Goal: Find specific page/section: Find specific page/section

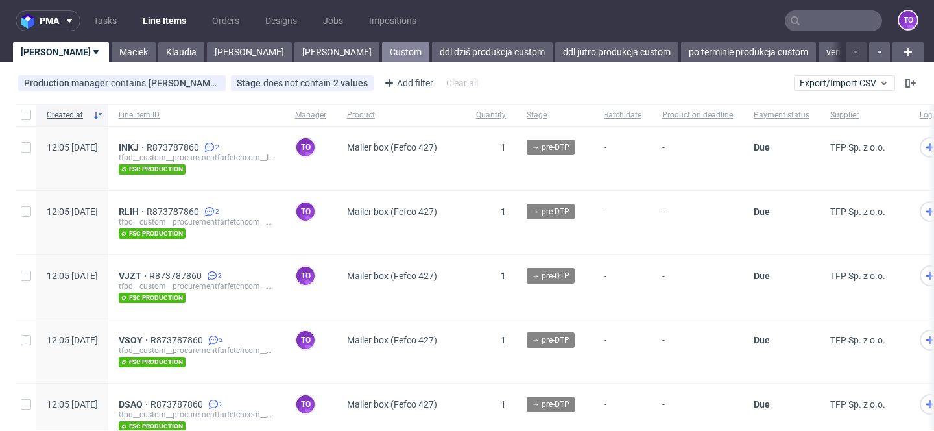
click at [382, 48] on link "Custom" at bounding box center [405, 51] width 47 height 21
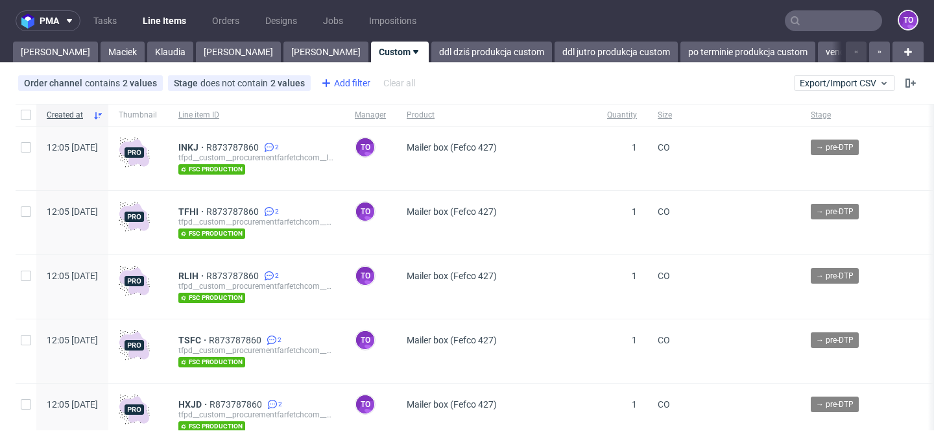
click at [343, 80] on div "Add filter" at bounding box center [344, 83] width 57 height 21
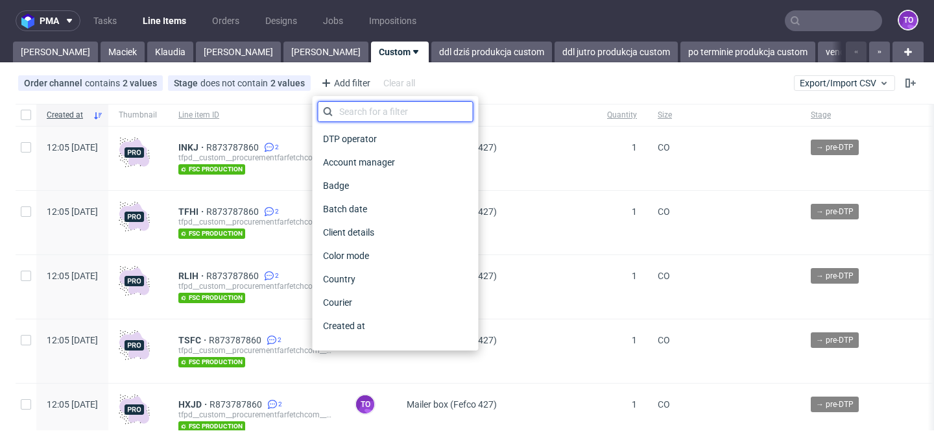
click at [352, 110] on input "text" at bounding box center [396, 111] width 156 height 21
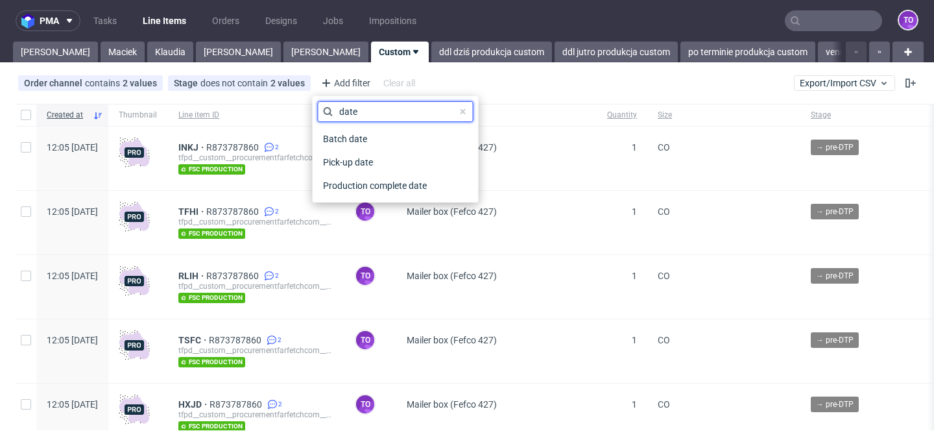
click at [353, 112] on input "date" at bounding box center [396, 111] width 156 height 21
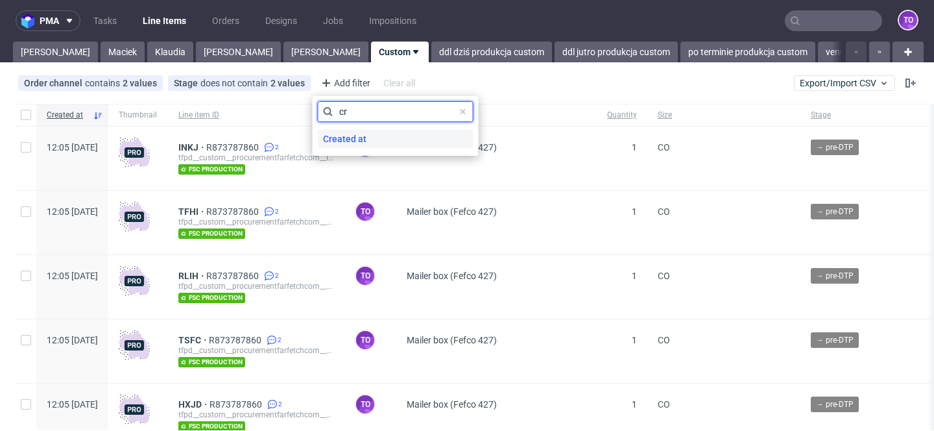
type input "cr"
click at [356, 139] on span "Created at" at bounding box center [345, 139] width 54 height 18
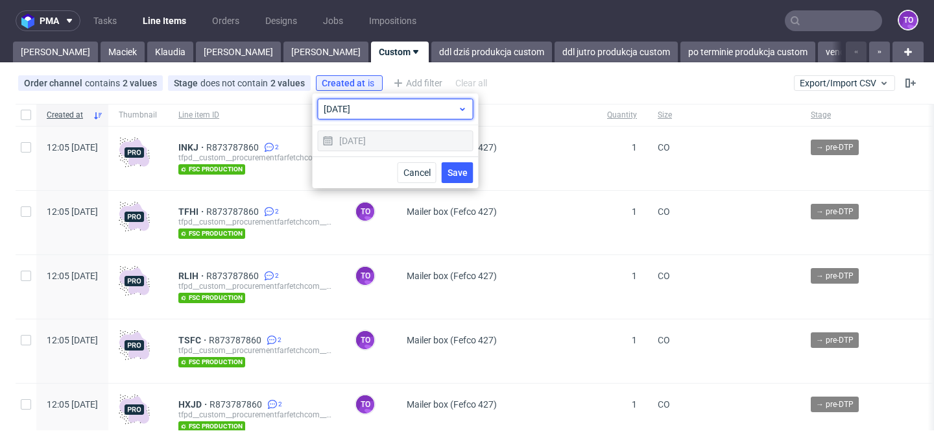
click at [368, 110] on span "today" at bounding box center [391, 108] width 134 height 13
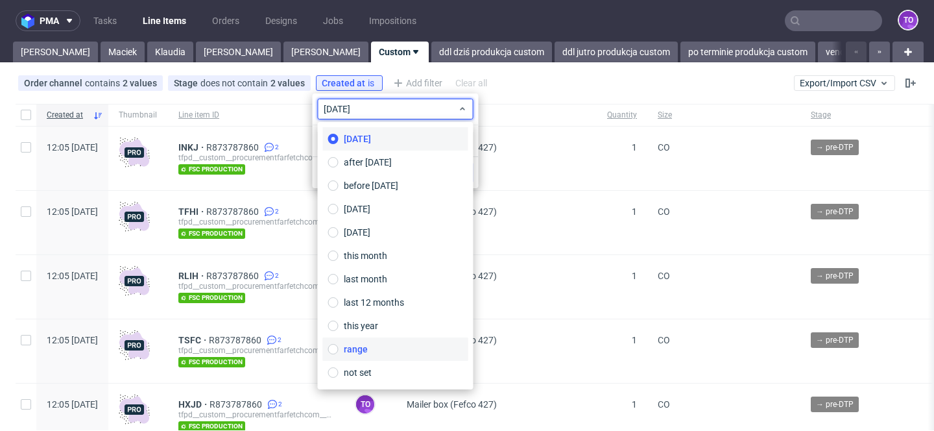
click at [382, 354] on label "range" at bounding box center [395, 348] width 145 height 23
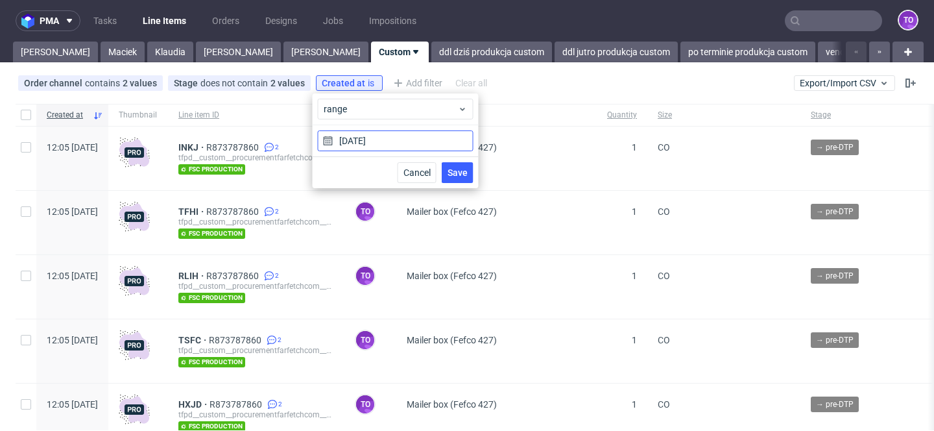
click at [364, 141] on input "06/10/2025" at bounding box center [396, 140] width 156 height 21
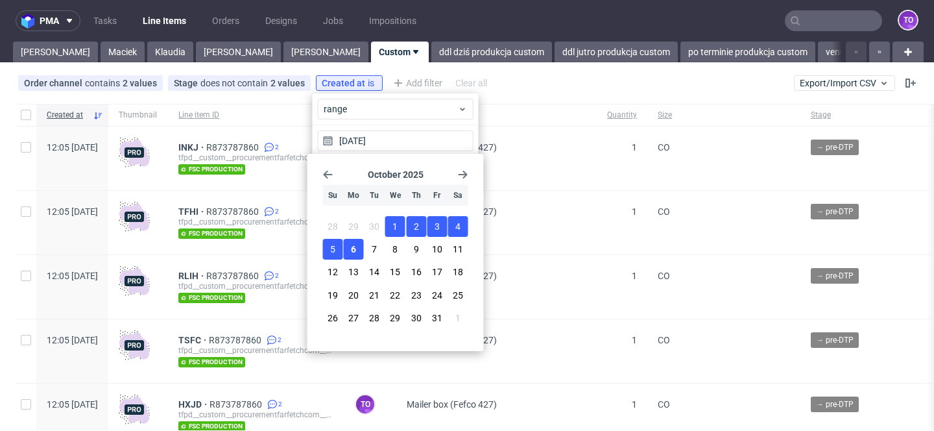
click at [397, 221] on span "1" at bounding box center [394, 226] width 5 height 13
type input "01/10/2025 - 06/10/2025"
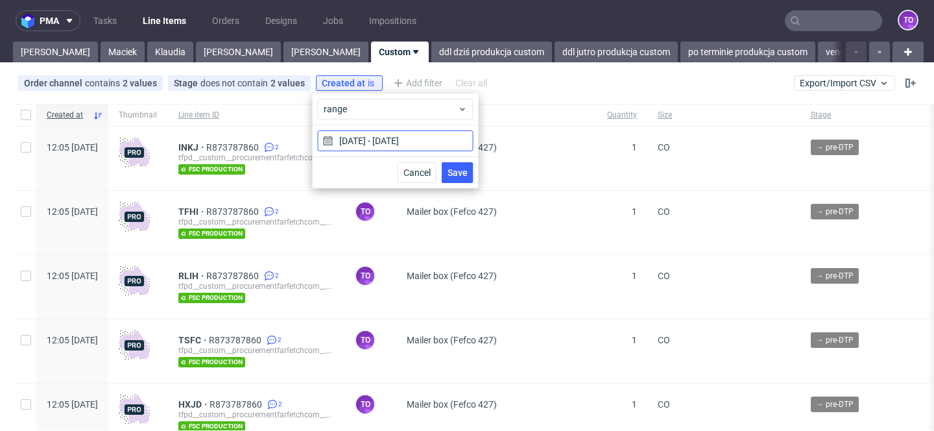
click at [363, 142] on input "01/10/2025 - 06/10/2025" at bounding box center [396, 140] width 156 height 21
click at [362, 142] on input "01/10/2025 - 06/10/2025" at bounding box center [396, 140] width 156 height 21
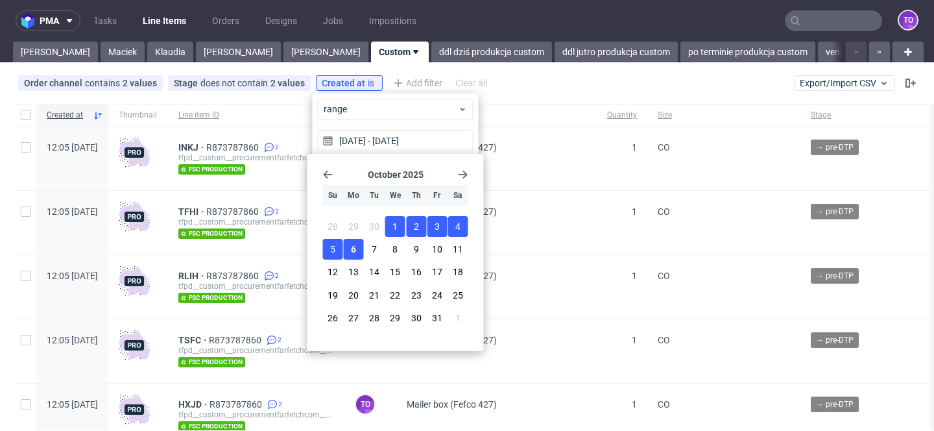
click at [336, 178] on section "October 2025" at bounding box center [395, 174] width 145 height 10
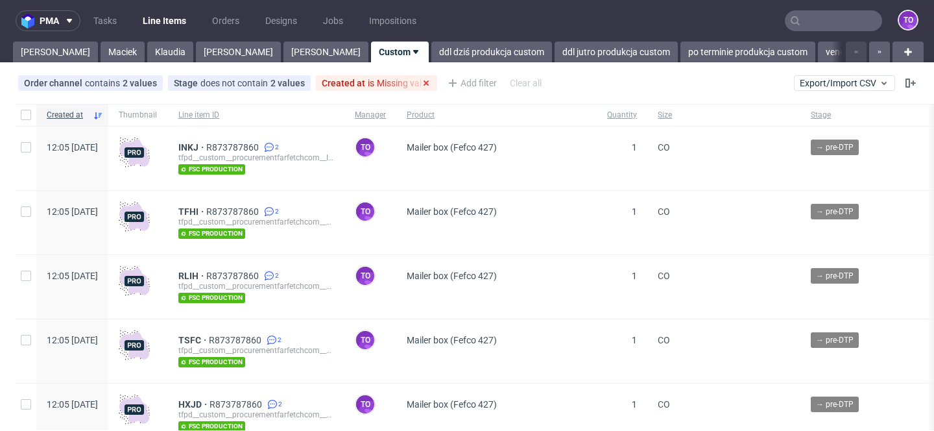
click at [358, 79] on span "Created at" at bounding box center [345, 83] width 46 height 10
click at [390, 88] on div "Created at is Missing value" at bounding box center [377, 83] width 110 height 10
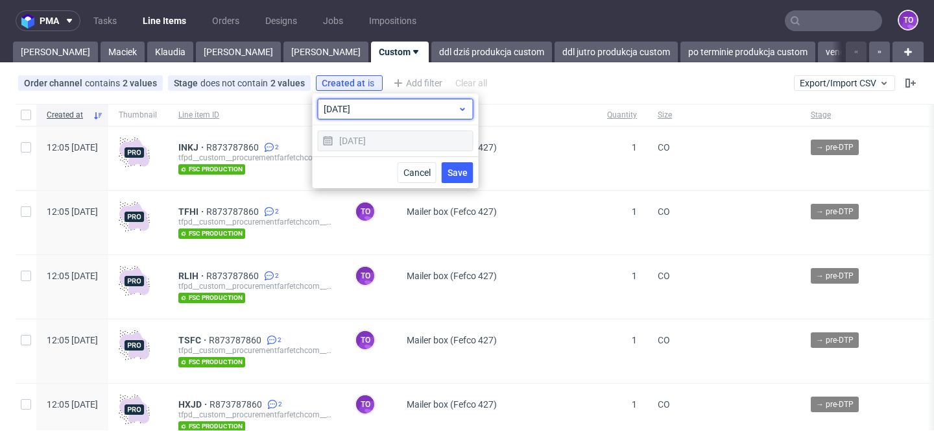
click at [348, 113] on span "today" at bounding box center [391, 108] width 134 height 13
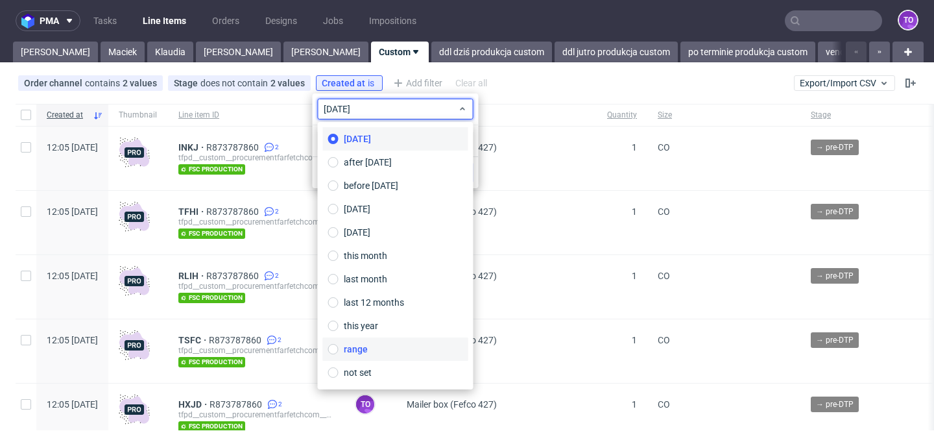
click at [376, 349] on label "range" at bounding box center [395, 348] width 145 height 23
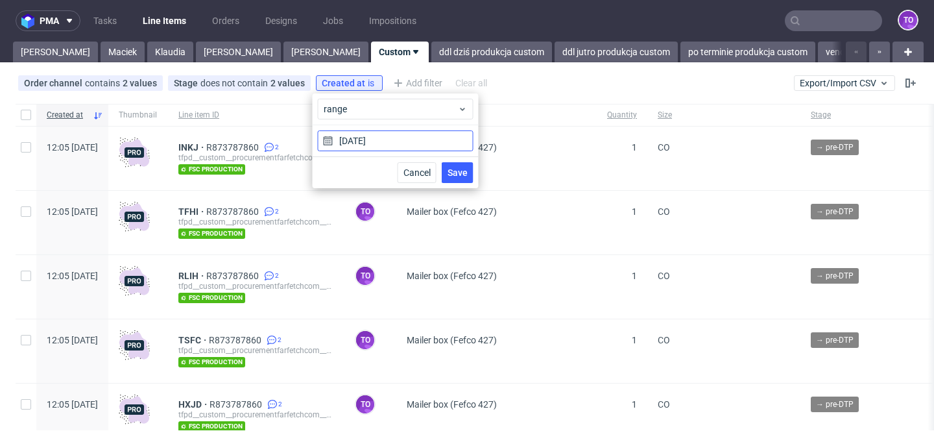
click at [347, 144] on input "06/10/2025" at bounding box center [396, 140] width 156 height 21
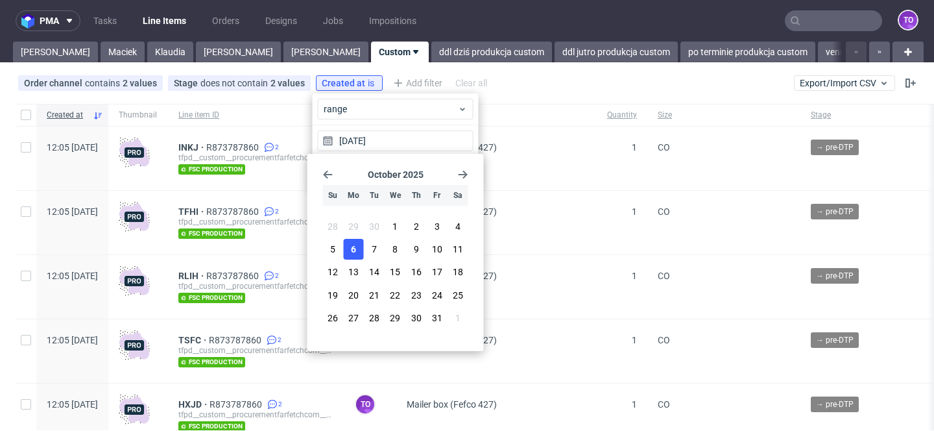
click at [326, 175] on icon "Go back 1 month" at bounding box center [328, 174] width 10 height 10
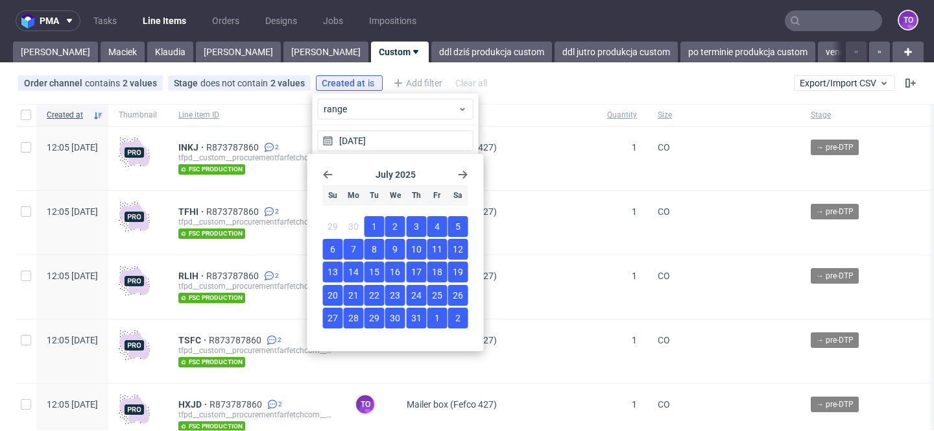
click at [375, 224] on span "1" at bounding box center [374, 226] width 5 height 13
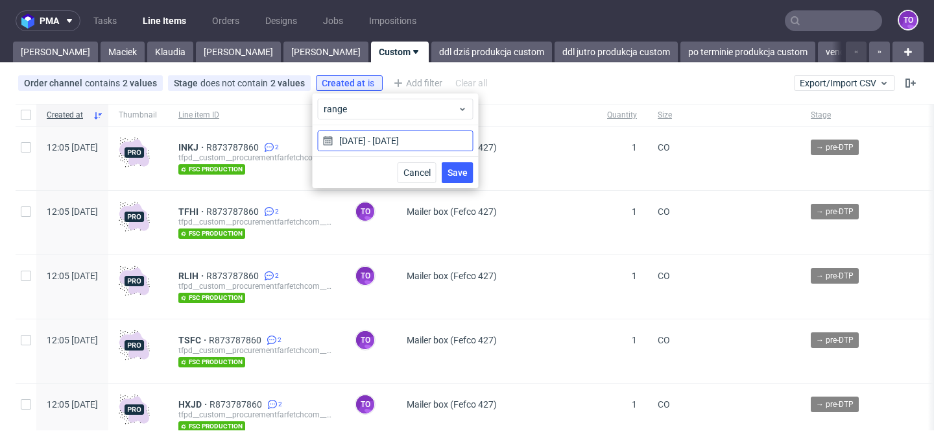
click at [413, 141] on input "01/07/2025 - 06/10/2025" at bounding box center [396, 140] width 156 height 21
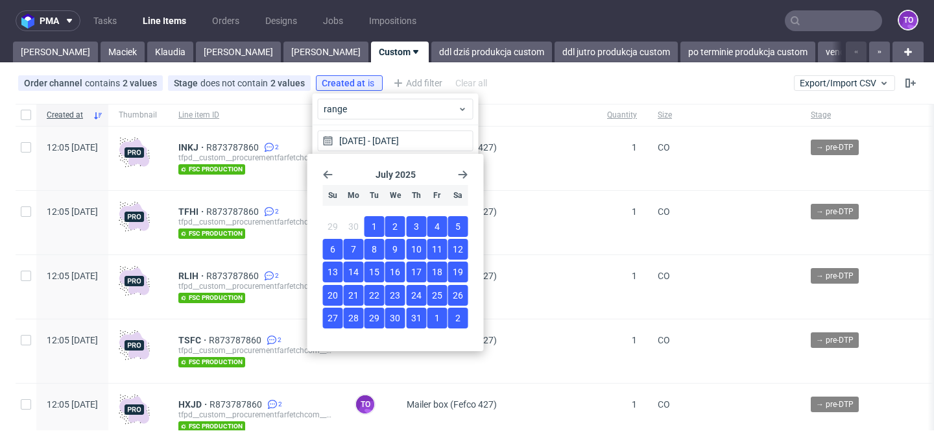
click at [463, 173] on icon "Go forward 1 month" at bounding box center [463, 174] width 10 height 10
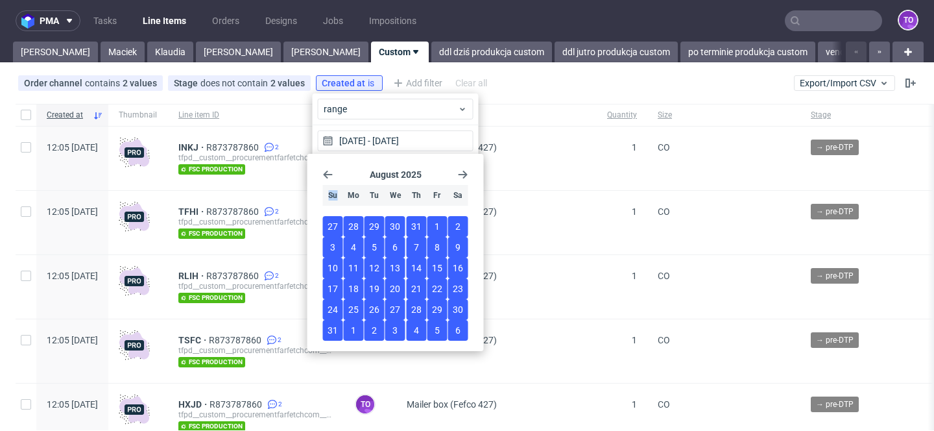
click at [463, 173] on icon "Go forward 1 month" at bounding box center [463, 174] width 10 height 10
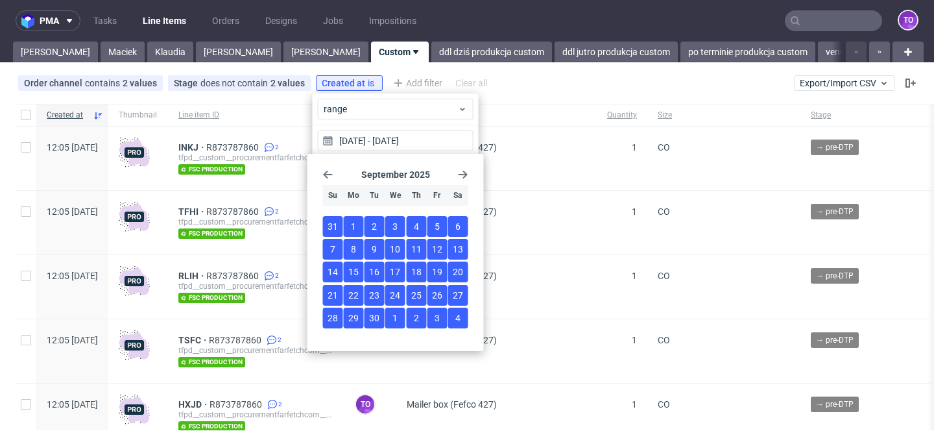
click at [372, 321] on span "30" at bounding box center [374, 317] width 10 height 13
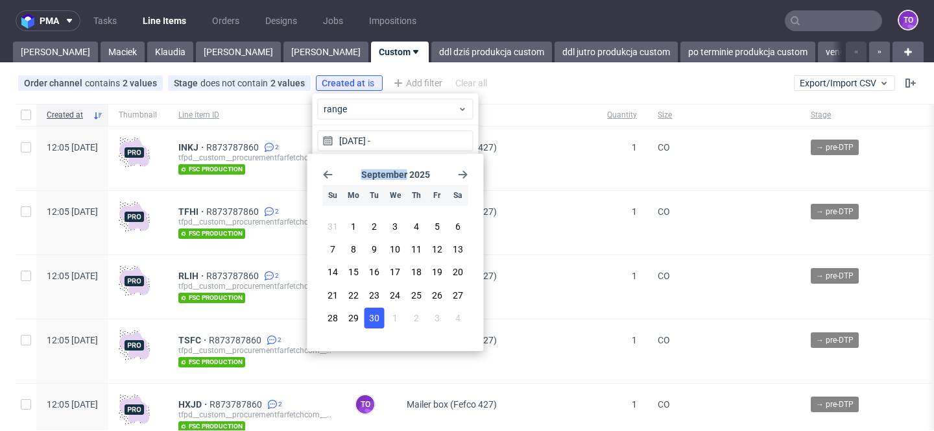
click at [323, 178] on icon "Go back 1 month" at bounding box center [328, 174] width 10 height 10
click at [462, 175] on icon "Go forward 1 month" at bounding box center [463, 174] width 10 height 10
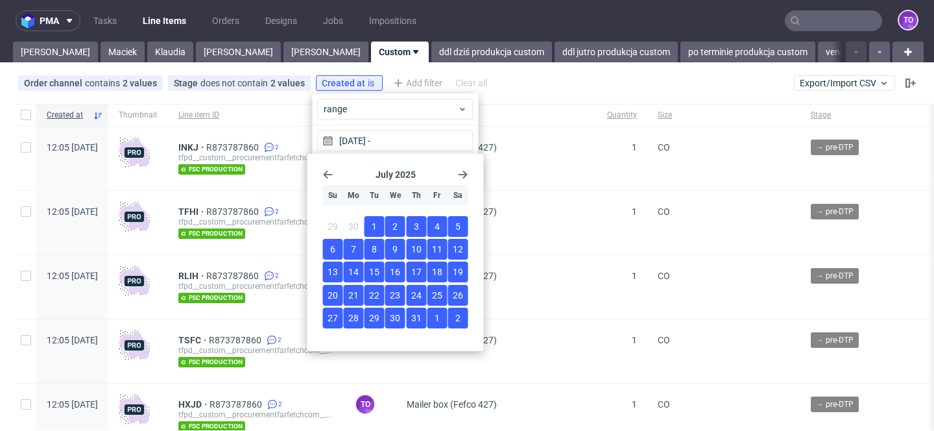
click at [373, 228] on span "1" at bounding box center [374, 226] width 5 height 13
type input "01/07/2025 - 30/09/2025"
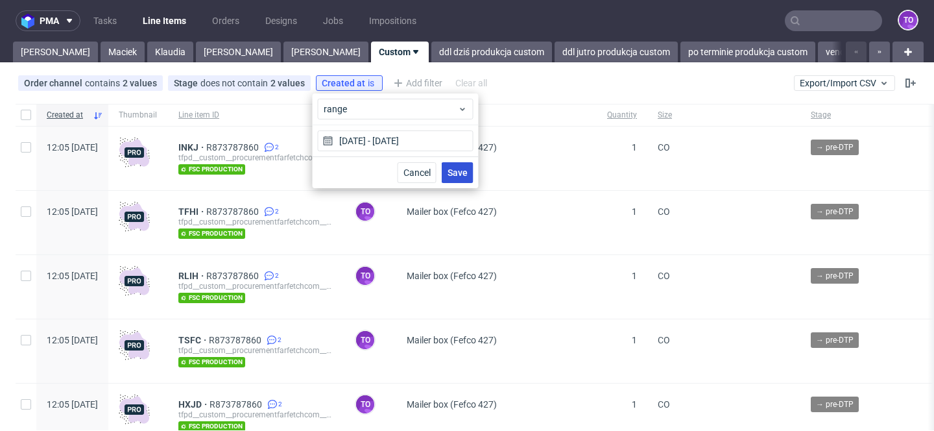
click at [461, 168] on span "Save" at bounding box center [457, 172] width 20 height 9
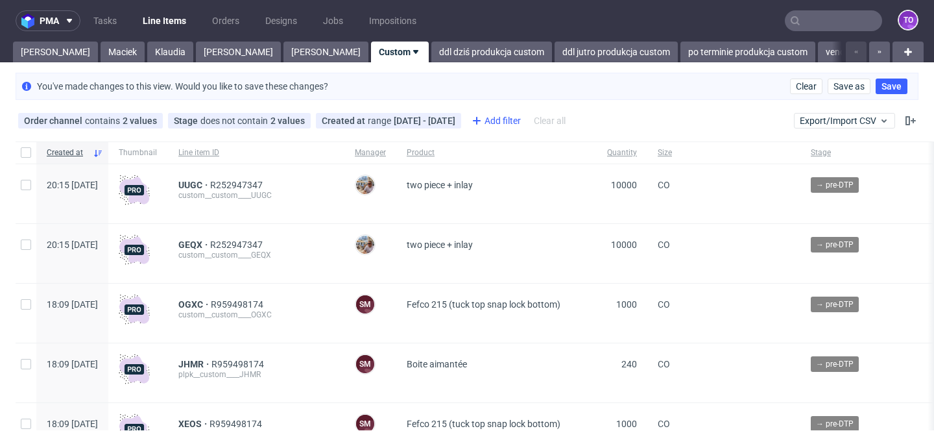
click at [521, 123] on div "Add filter" at bounding box center [494, 120] width 57 height 21
click at [484, 123] on icon at bounding box center [477, 121] width 16 height 16
click at [523, 118] on div "Add filter" at bounding box center [494, 120] width 57 height 21
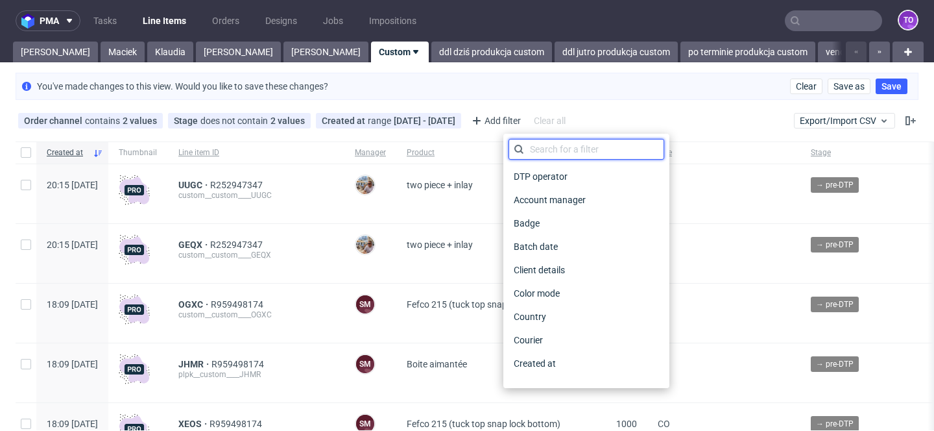
click at [539, 151] on input "text" at bounding box center [586, 149] width 156 height 21
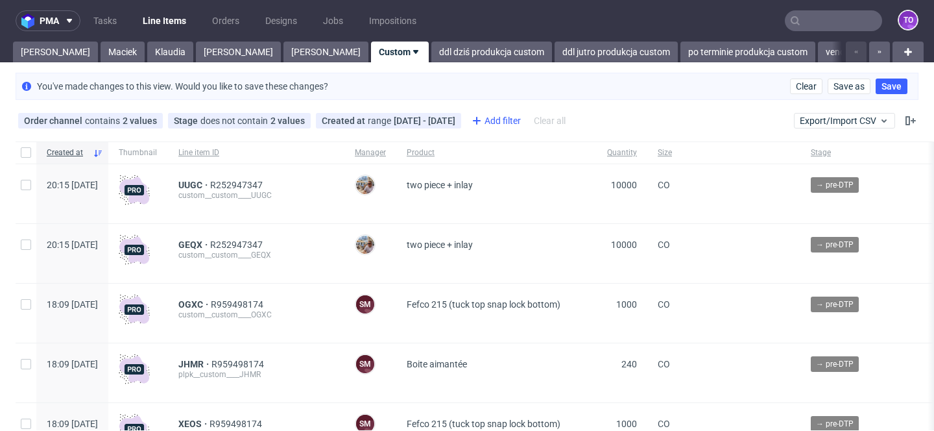
click at [523, 121] on div "Add filter" at bounding box center [494, 120] width 57 height 21
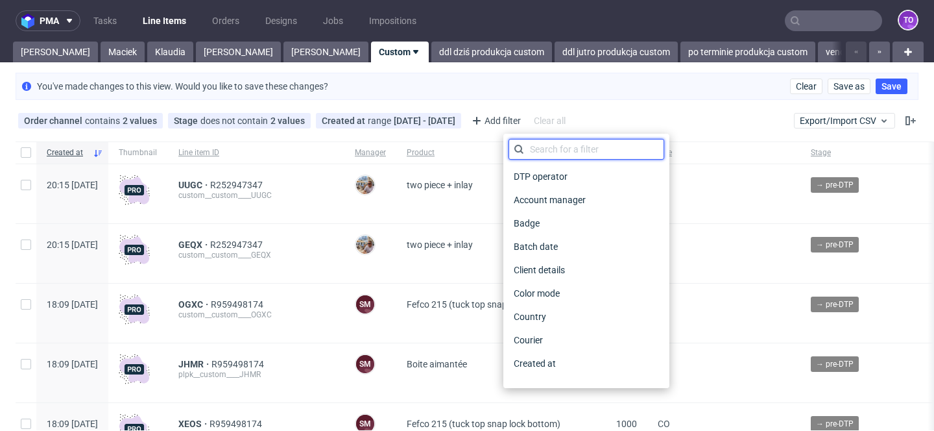
click at [541, 153] on input "text" at bounding box center [586, 149] width 156 height 21
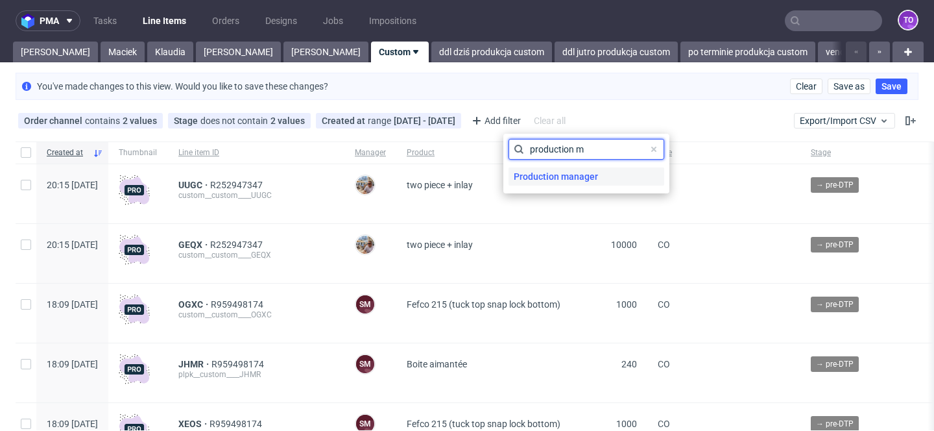
type input "production m"
click at [533, 171] on span "Production manager" at bounding box center [555, 176] width 95 height 18
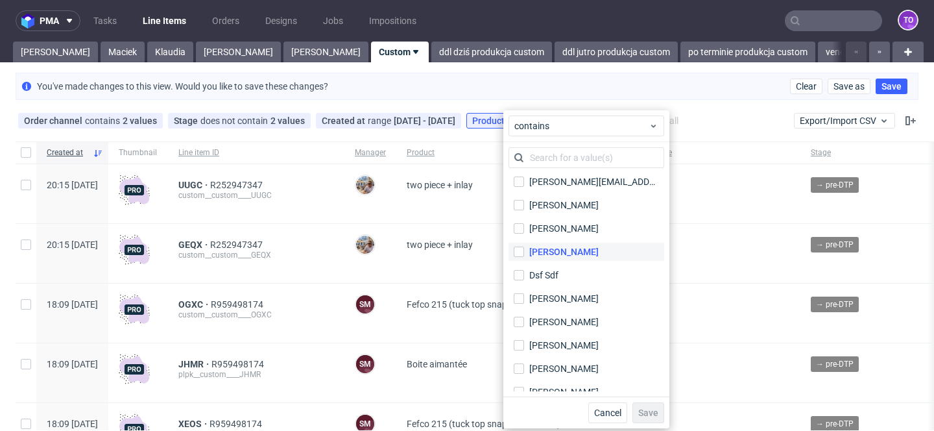
scroll to position [72, 0]
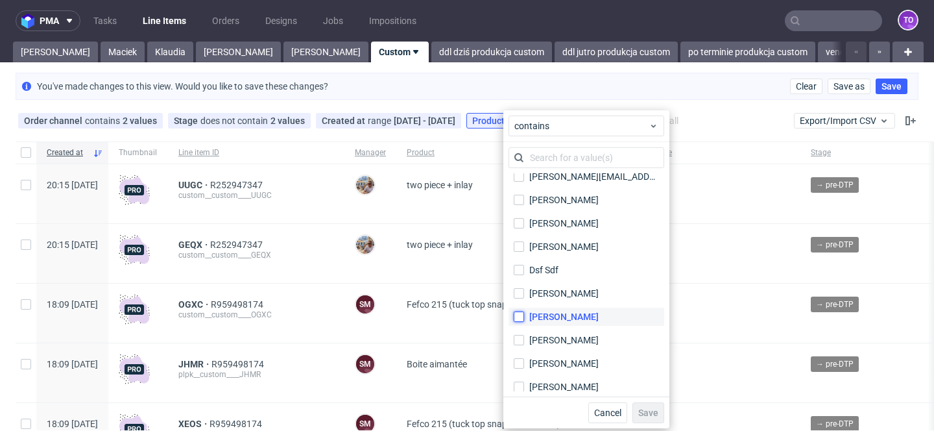
click at [520, 313] on input "Ewa Prus" at bounding box center [519, 316] width 10 height 10
checkbox input "true"
click at [520, 340] on input "Gajda Filip" at bounding box center [519, 340] width 10 height 10
checkbox input "true"
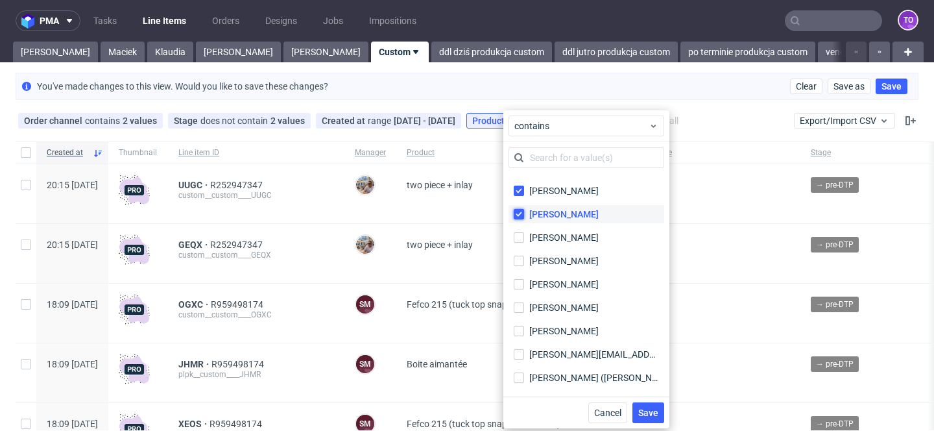
scroll to position [204, 0]
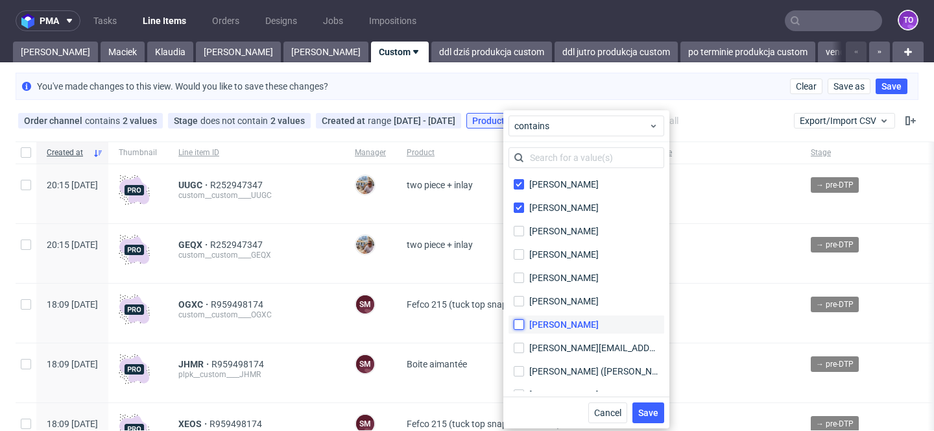
click at [517, 325] on input "Jędrzej Wiśniewski" at bounding box center [519, 324] width 10 height 10
checkbox input "true"
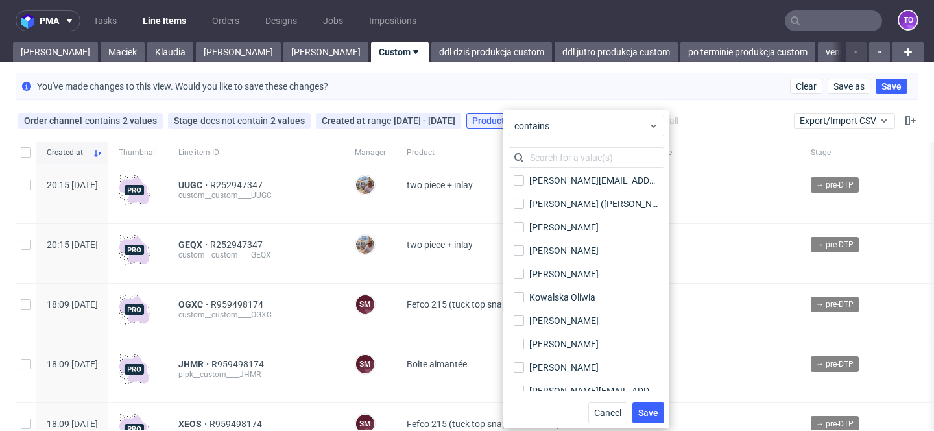
scroll to position [377, 0]
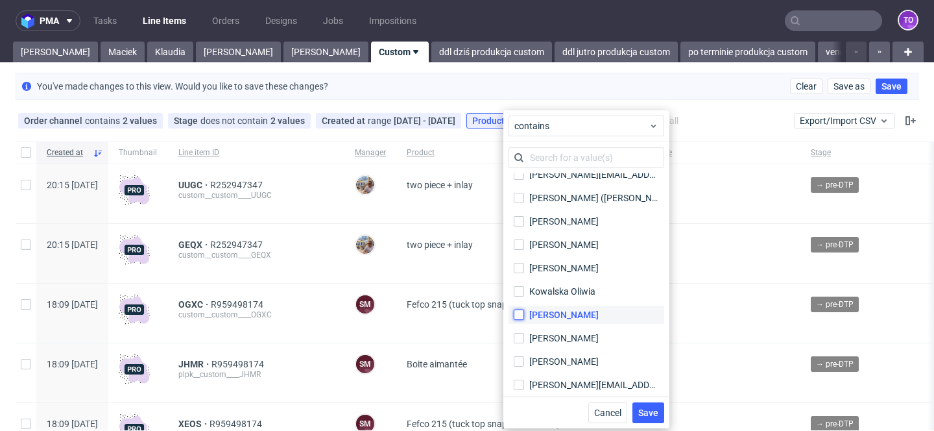
click at [517, 313] on input "Maciej Jakubowski" at bounding box center [519, 314] width 10 height 10
checkbox input "true"
click at [521, 335] on input "Maciej Jankowski" at bounding box center [519, 338] width 10 height 10
checkbox input "true"
click at [516, 356] on input "Maciej Sobola" at bounding box center [519, 361] width 10 height 10
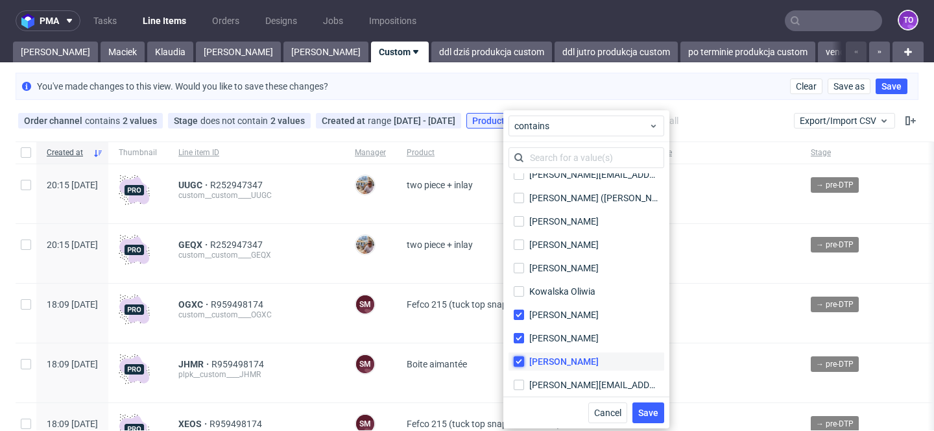
checkbox input "true"
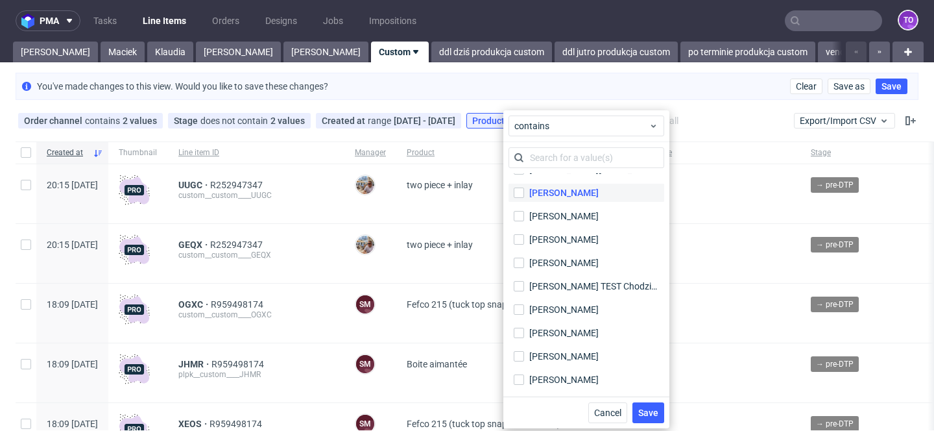
scroll to position [696, 0]
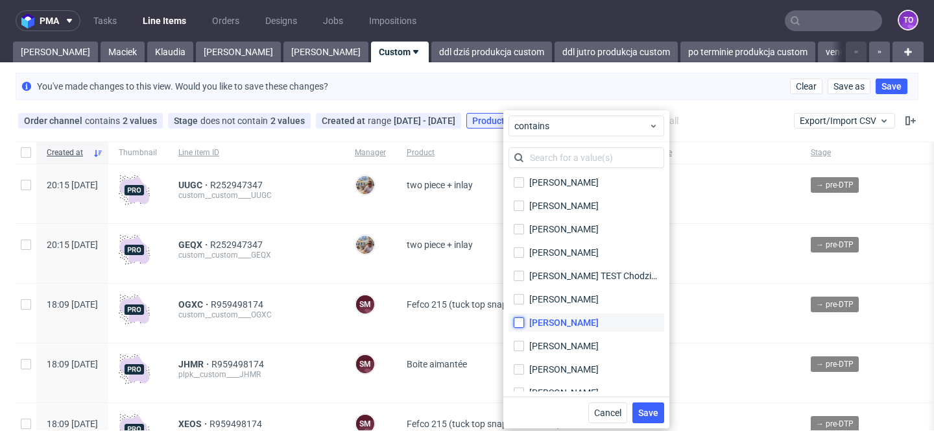
click at [522, 322] on input "Michał Fedorowicz" at bounding box center [519, 322] width 10 height 10
checkbox input "true"
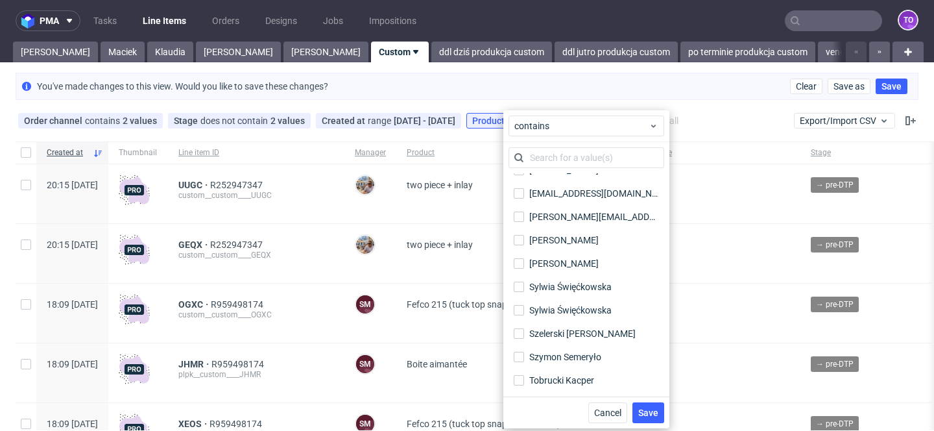
scroll to position [1130, 0]
click at [522, 335] on input "Szelerski Jakub" at bounding box center [519, 332] width 10 height 10
checkbox input "true"
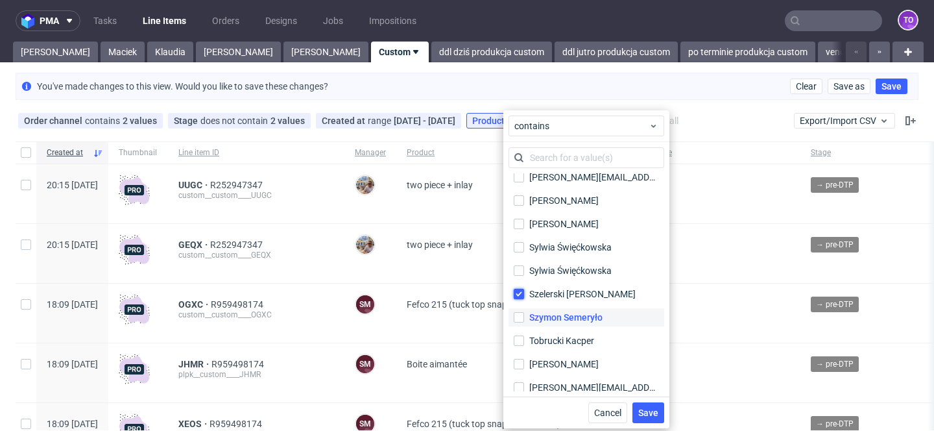
scroll to position [1169, 0]
click at [519, 320] on input "Szymon Semeryło" at bounding box center [519, 316] width 10 height 10
checkbox input "true"
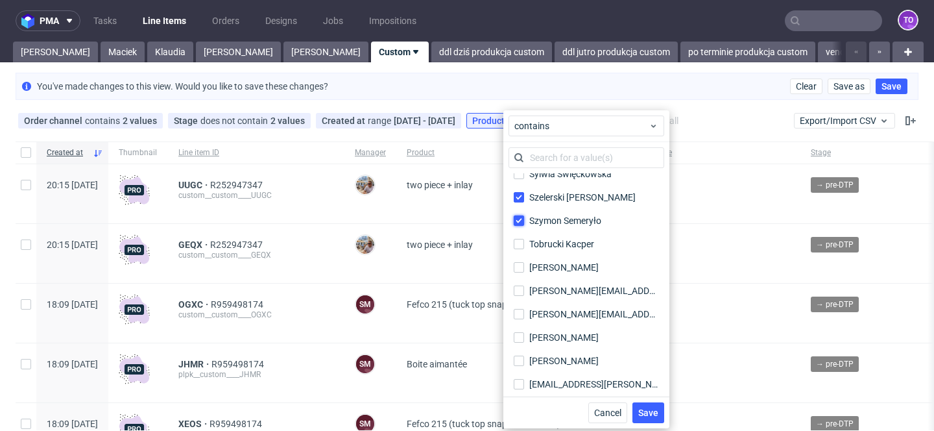
scroll to position [1269, 0]
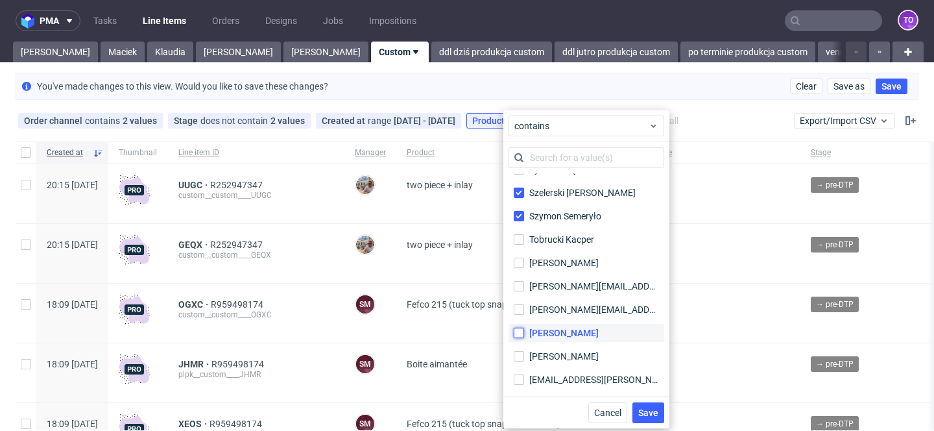
click at [518, 327] on input "Tymon Gajda" at bounding box center [519, 332] width 10 height 10
checkbox input "true"
click at [644, 418] on button "Save" at bounding box center [648, 412] width 32 height 21
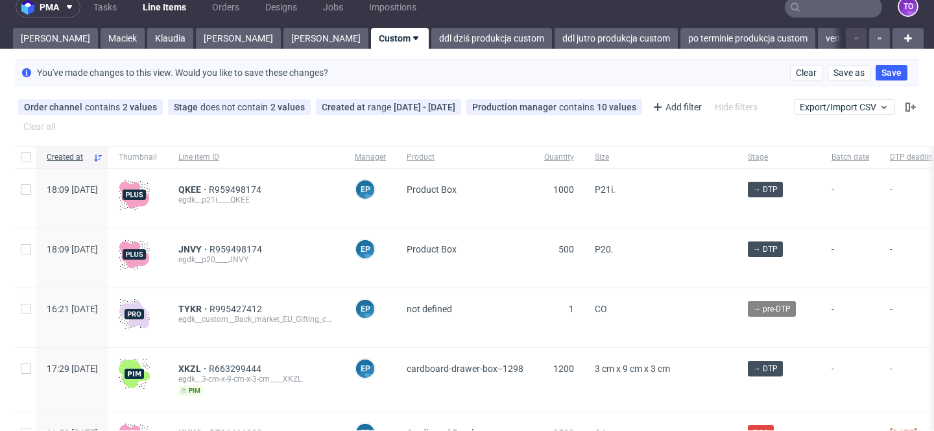
scroll to position [0, 0]
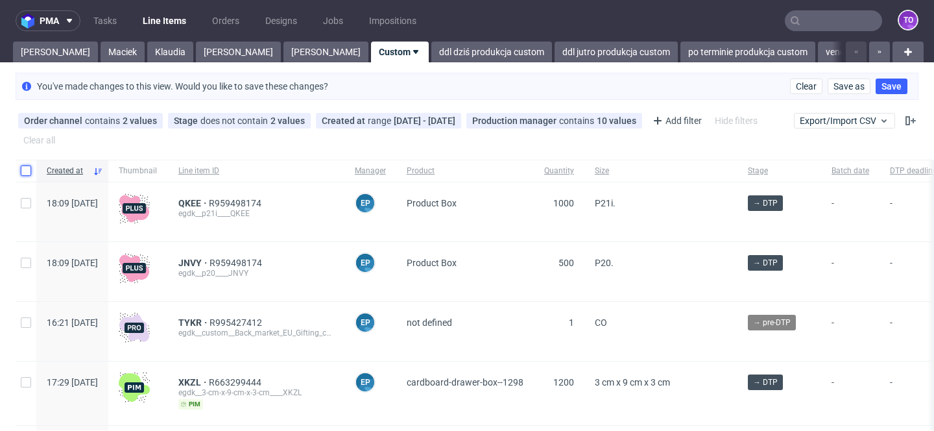
click at [29, 172] on input "checkbox" at bounding box center [26, 170] width 10 height 10
checkbox input "true"
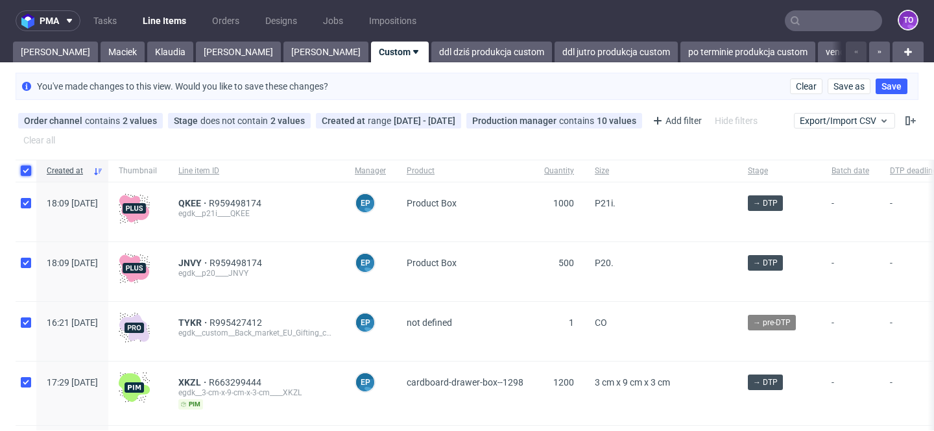
checkbox input "true"
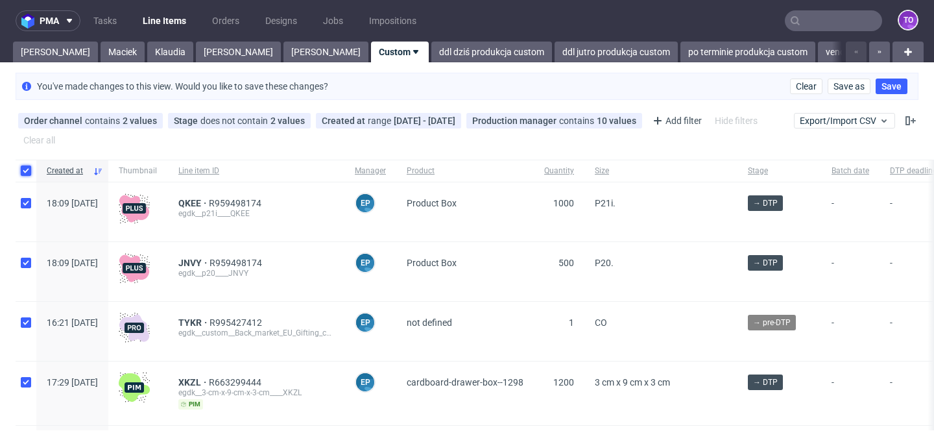
checkbox input "true"
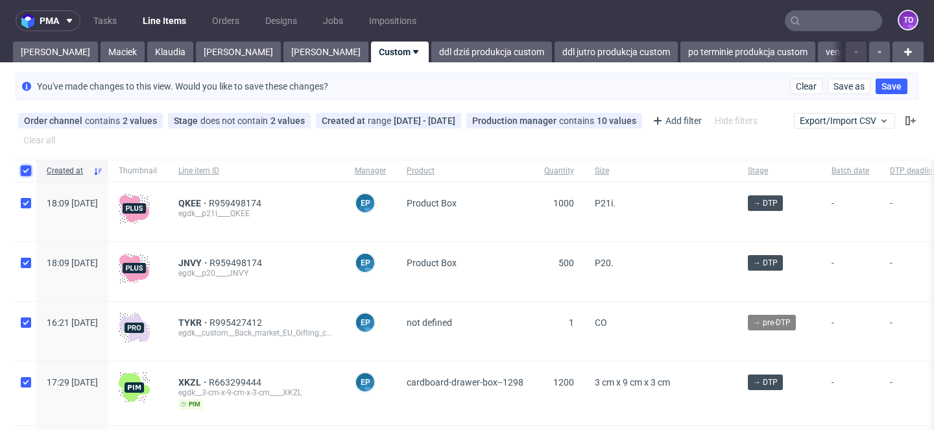
checkbox input "true"
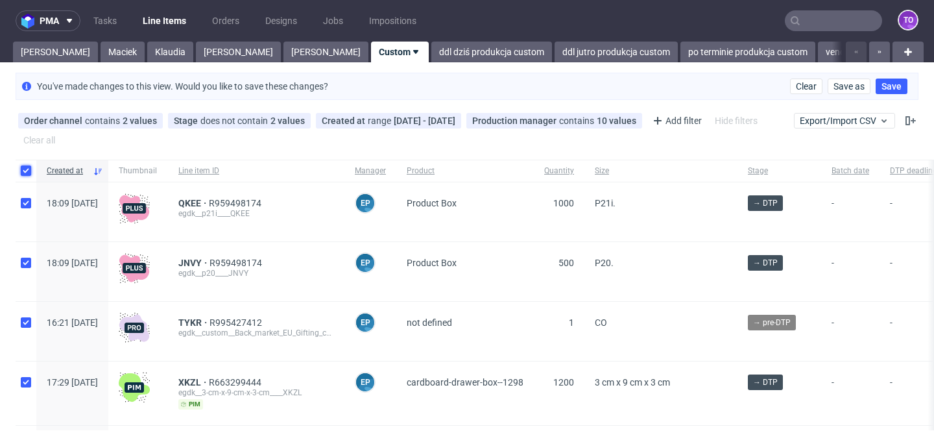
checkbox input "true"
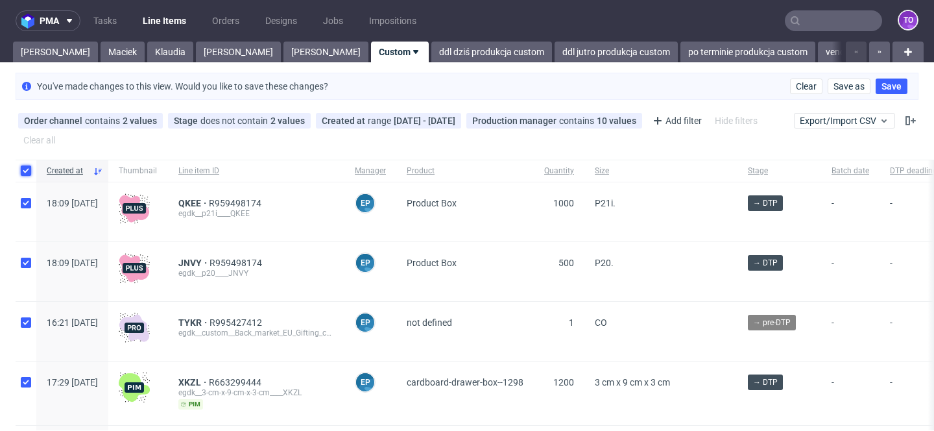
checkbox input "true"
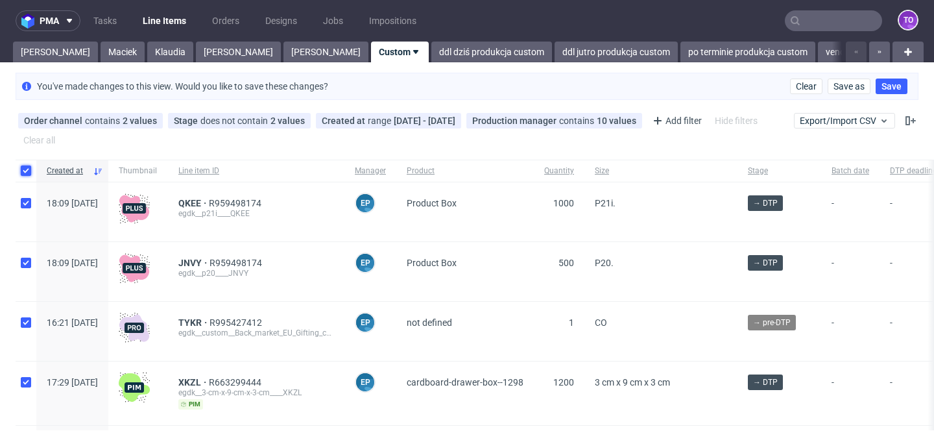
checkbox input "true"
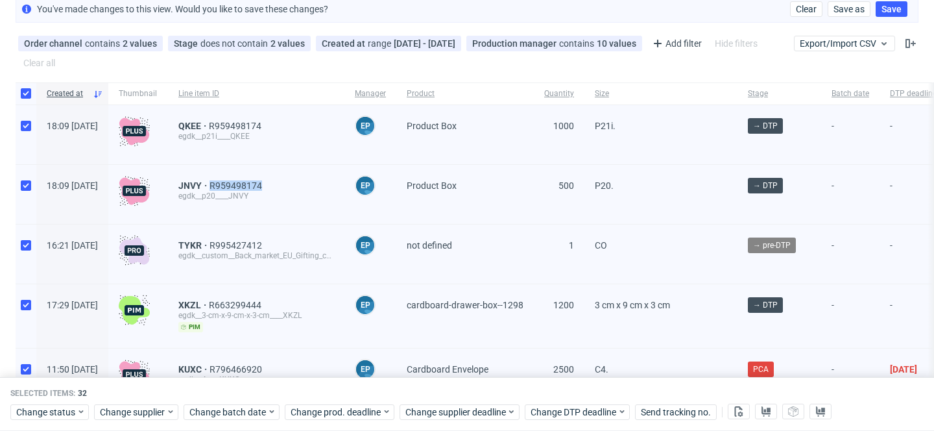
scroll to position [71, 0]
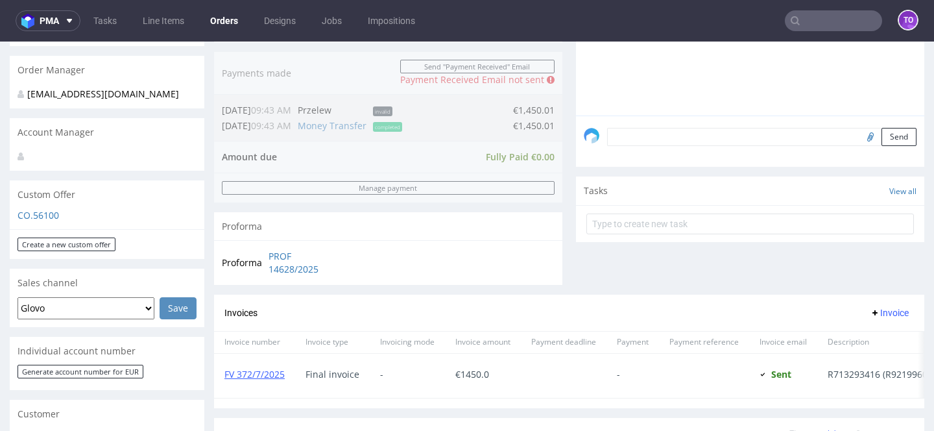
scroll to position [496, 0]
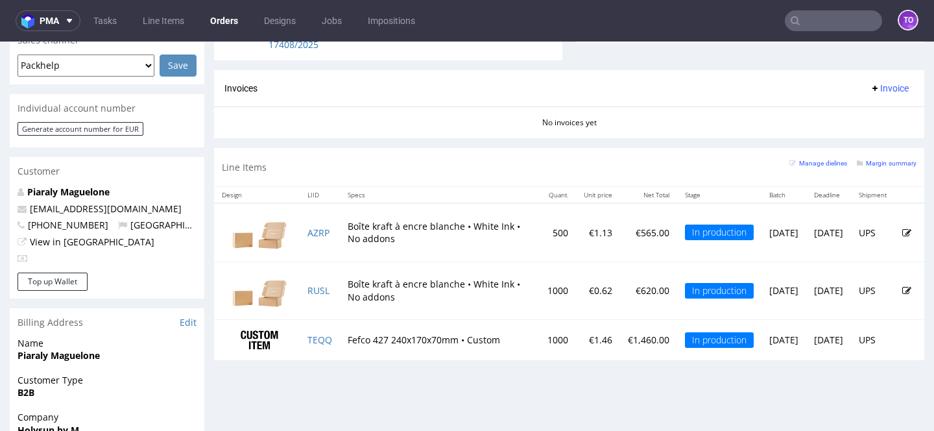
scroll to position [573, 0]
click at [326, 329] on td "TEQQ" at bounding box center [320, 338] width 40 height 40
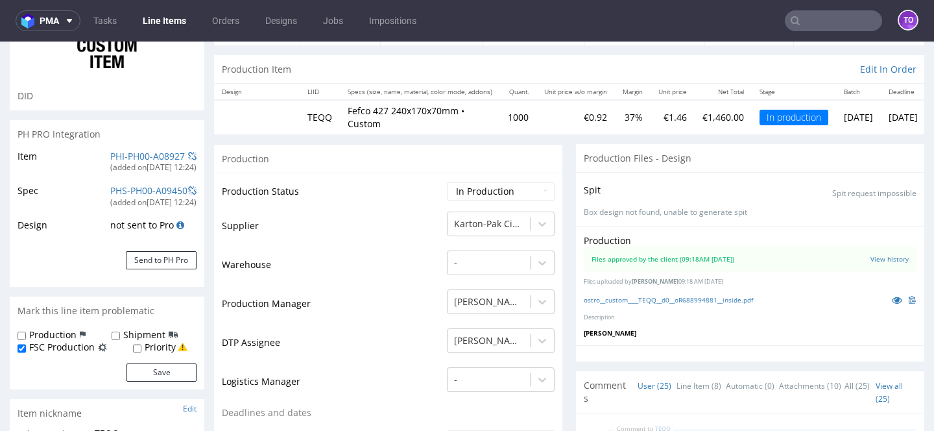
scroll to position [1325, 0]
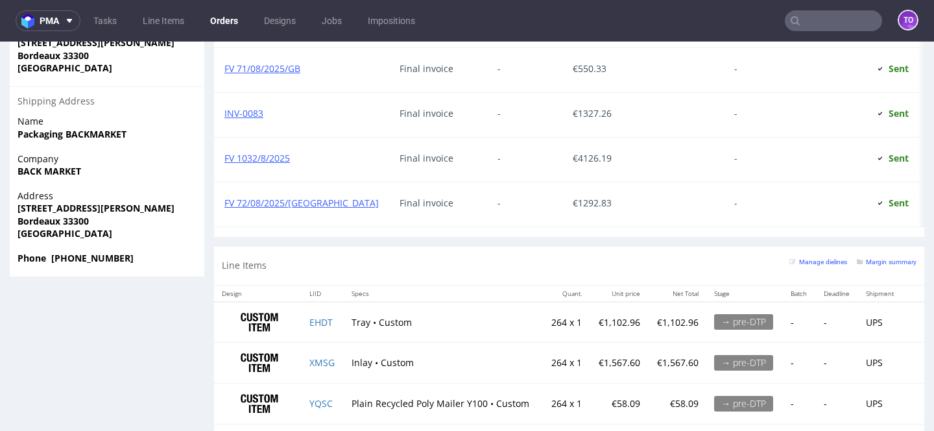
scroll to position [1318, 0]
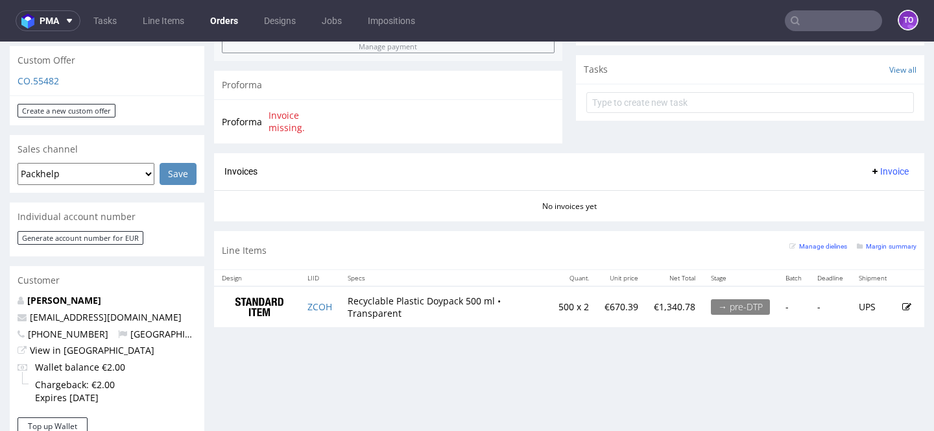
scroll to position [560, 0]
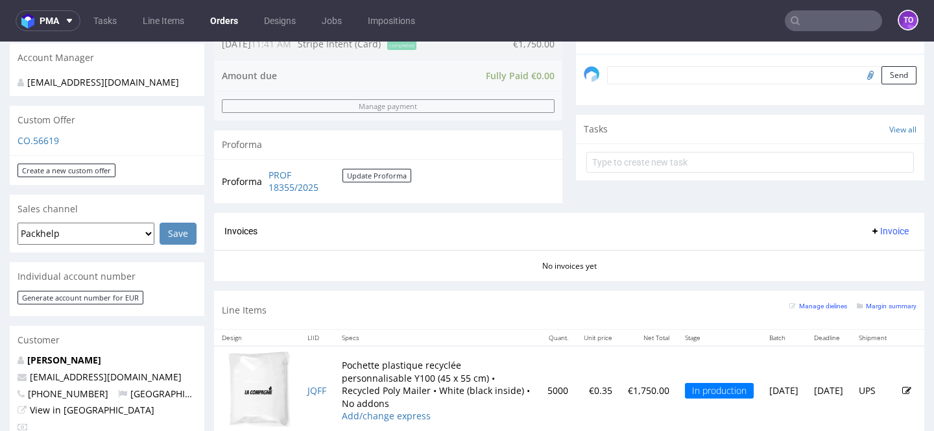
scroll to position [541, 0]
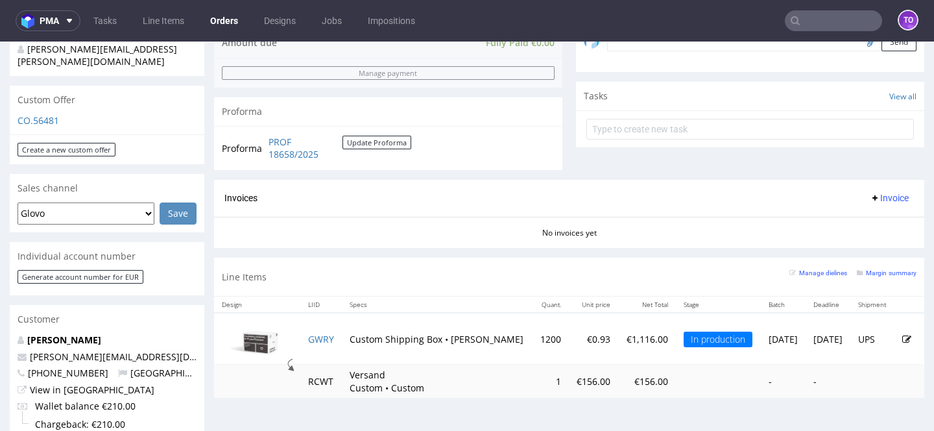
scroll to position [505, 0]
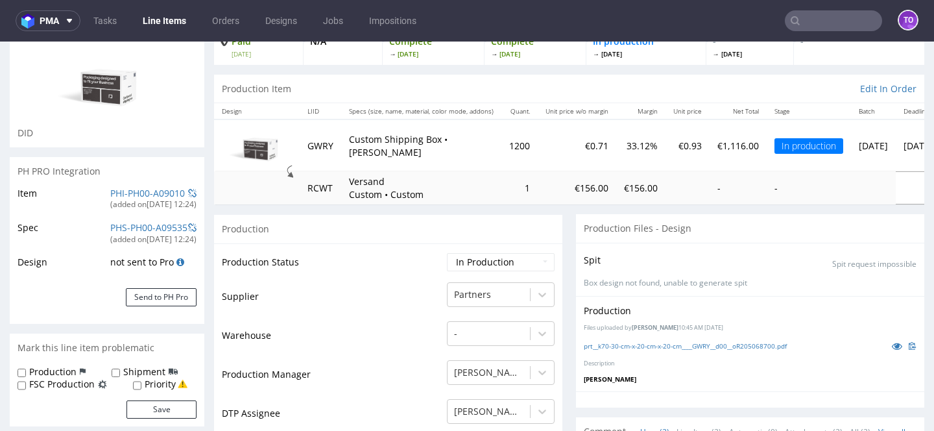
scroll to position [115, 0]
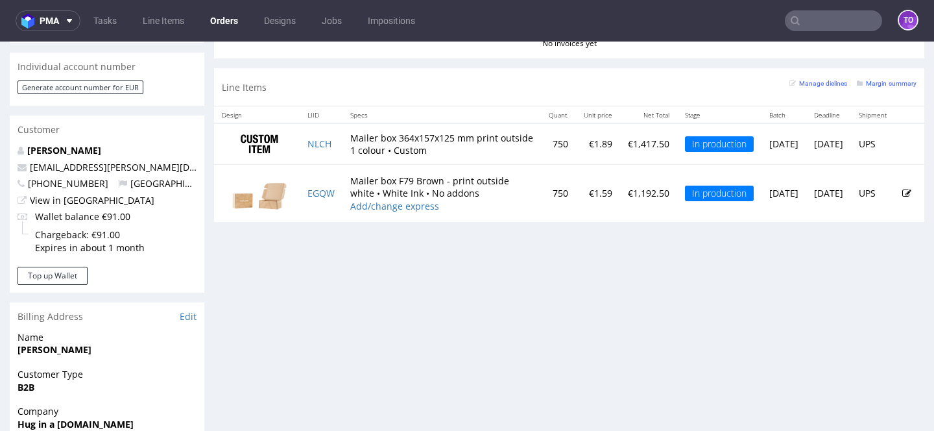
scroll to position [611, 0]
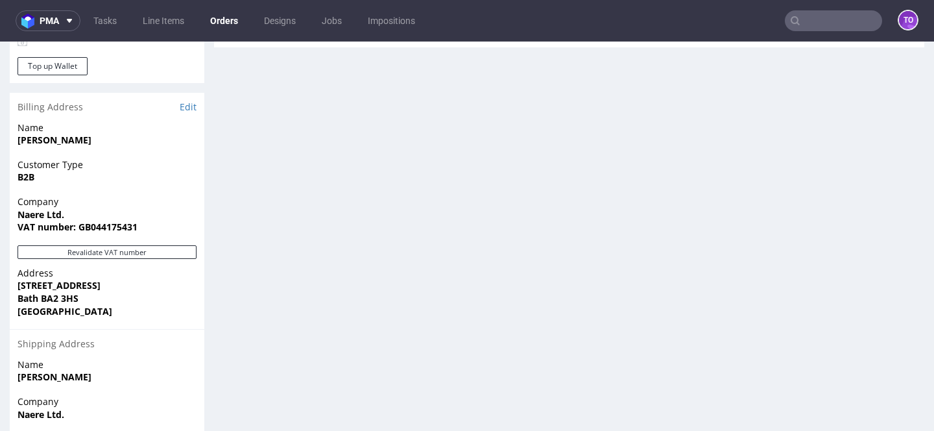
scroll to position [510, 0]
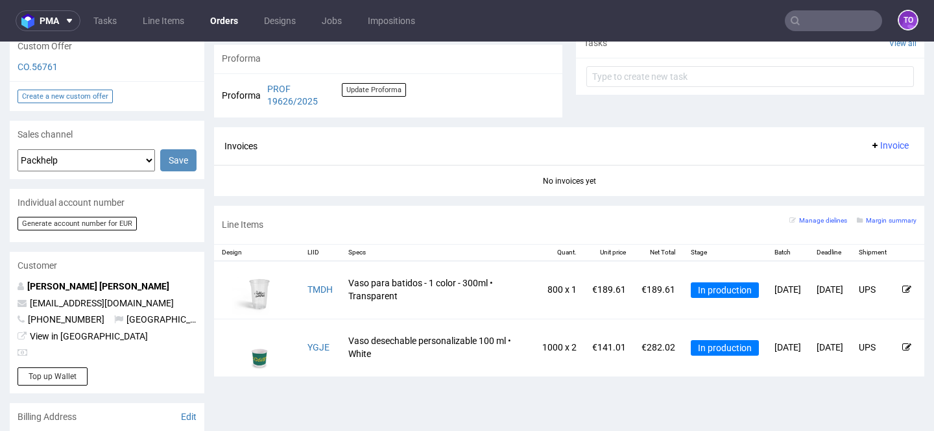
scroll to position [503, 0]
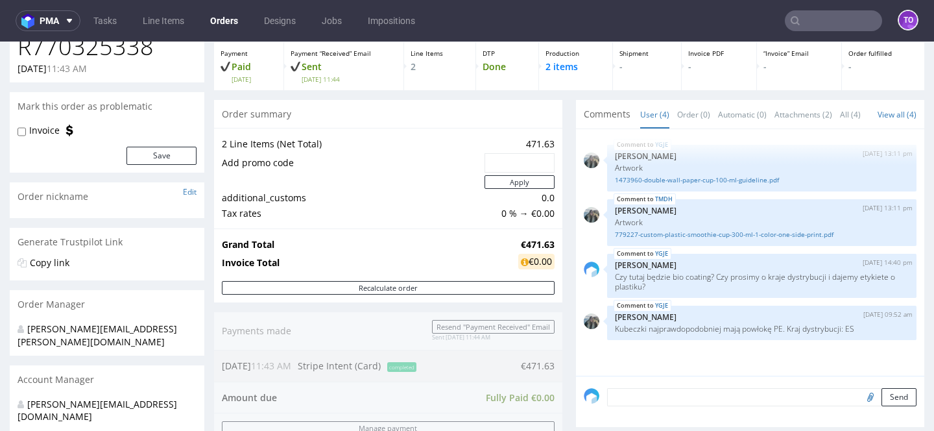
scroll to position [100, 0]
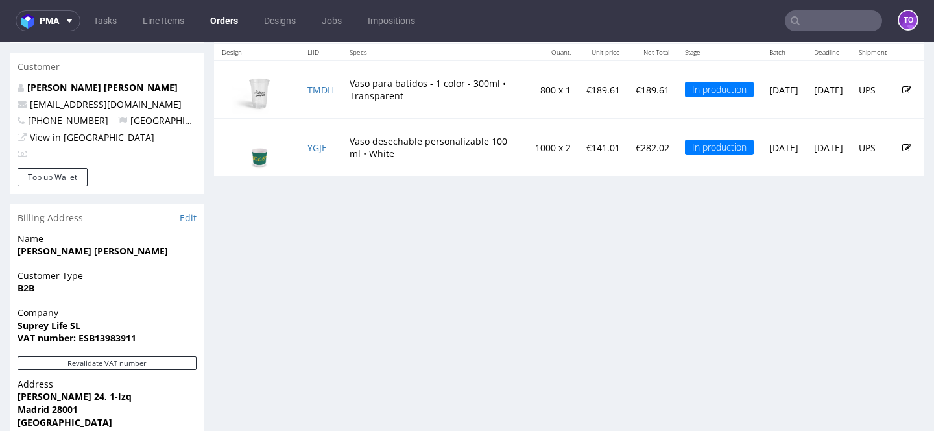
scroll to position [659, 0]
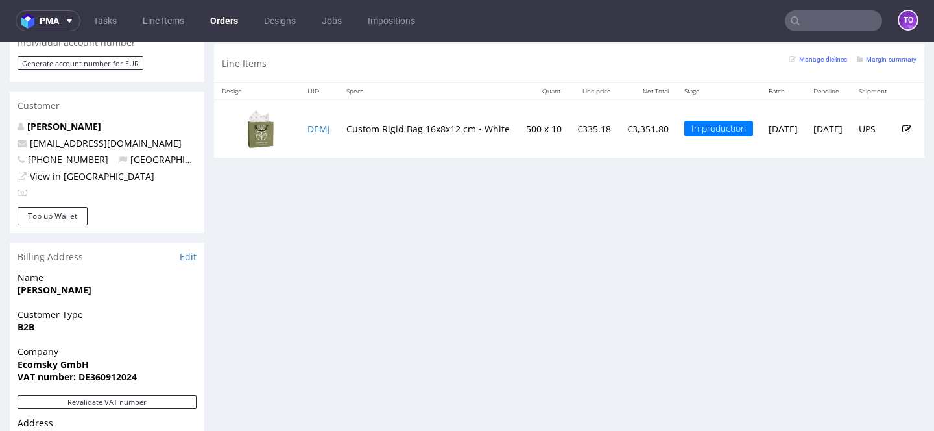
scroll to position [665, 0]
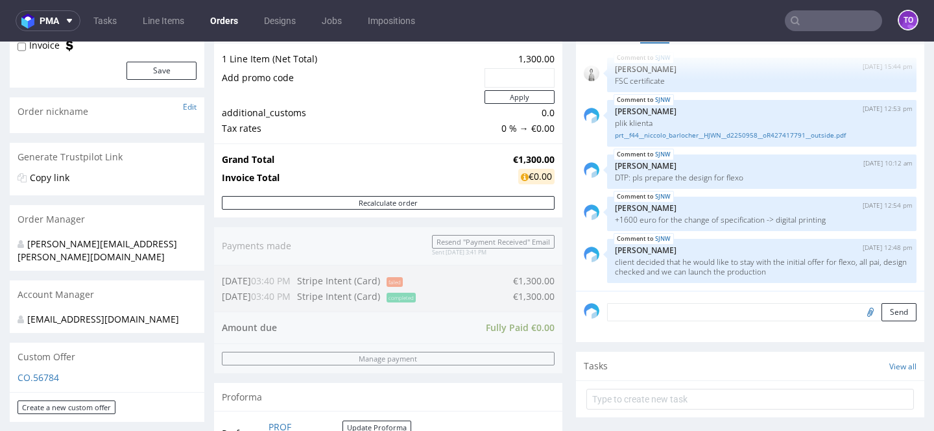
scroll to position [550, 0]
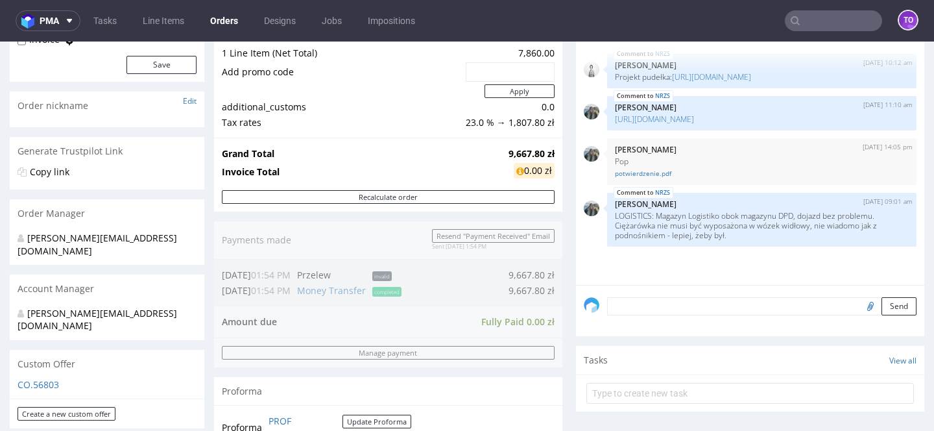
scroll to position [191, 0]
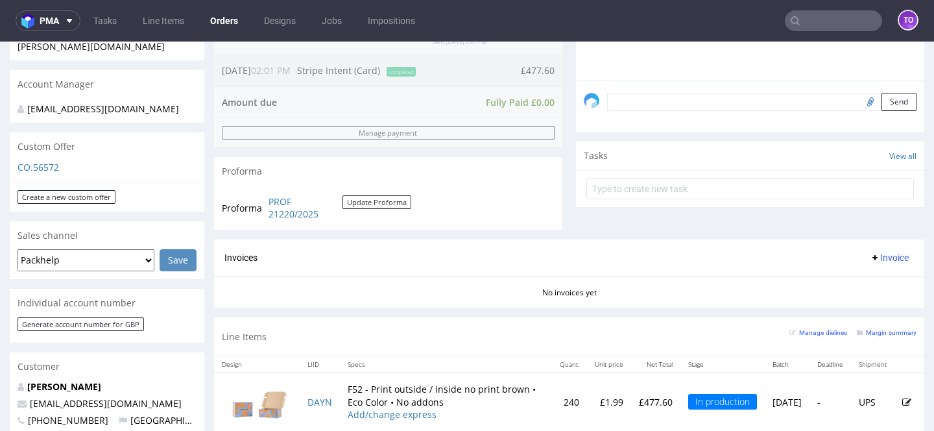
scroll to position [542, 0]
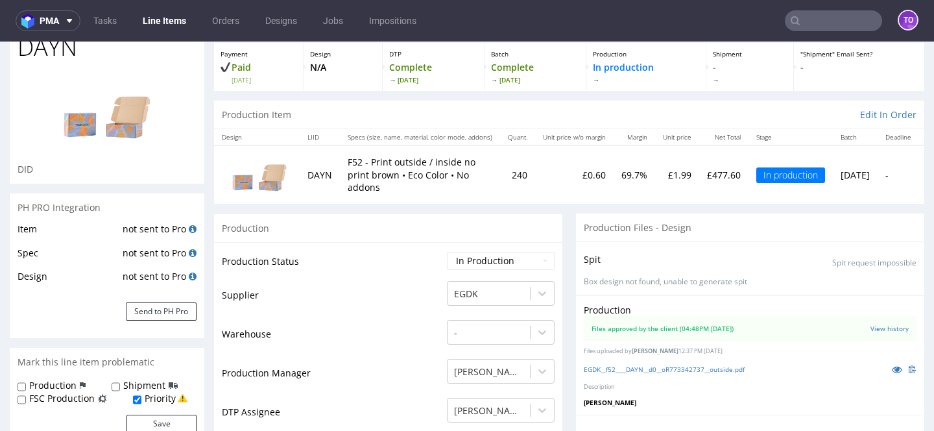
scroll to position [141, 0]
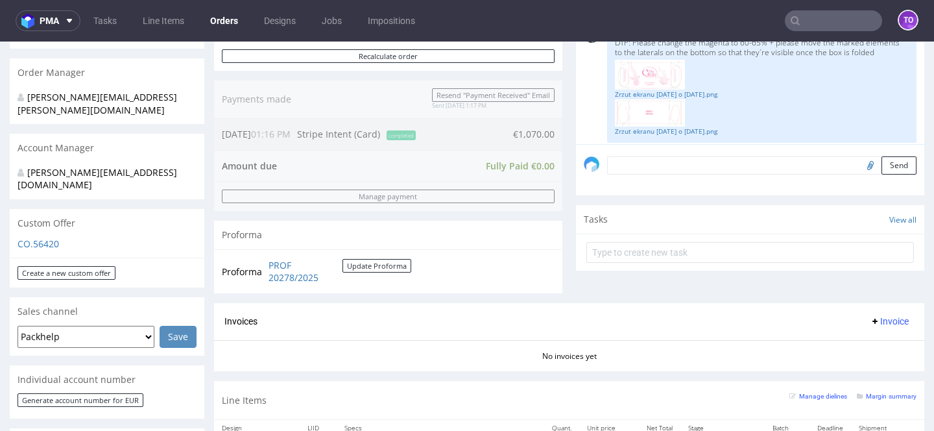
scroll to position [300, 0]
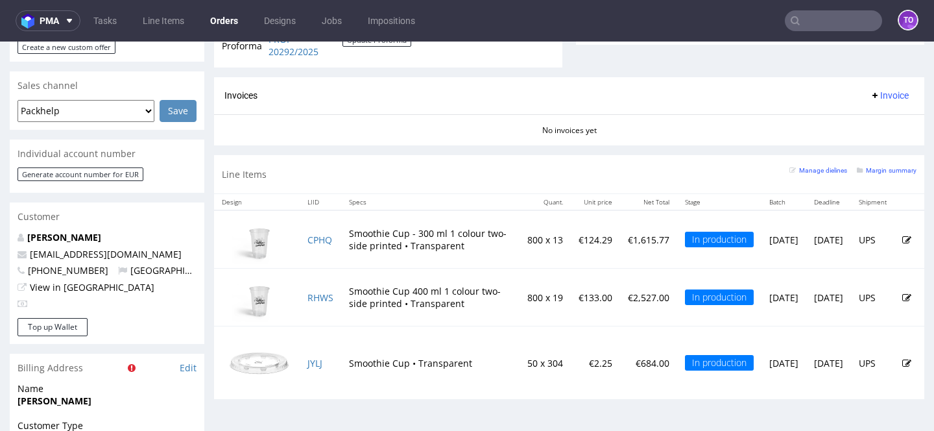
scroll to position [599, 0]
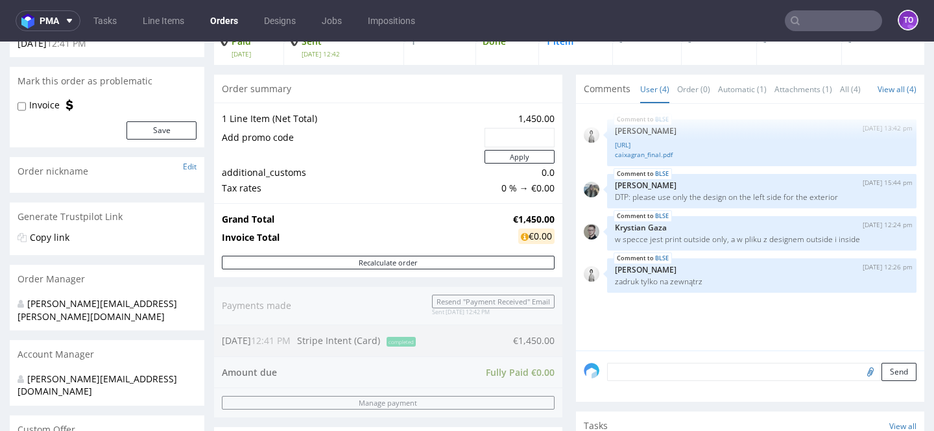
scroll to position [97, 0]
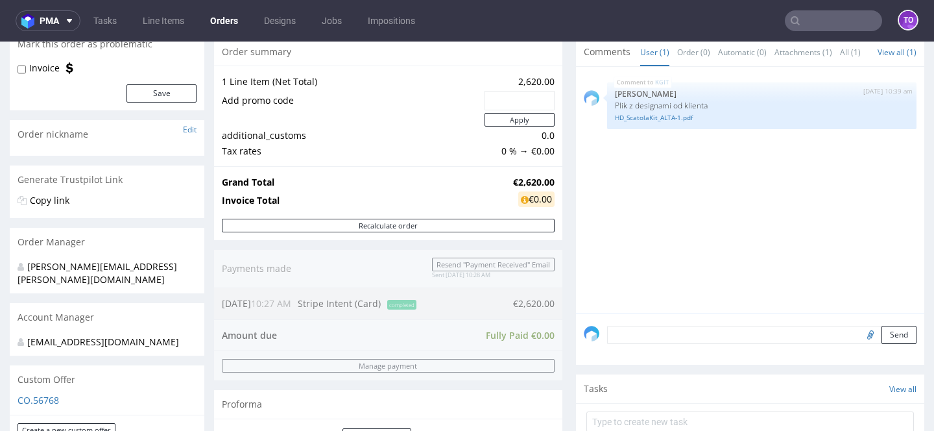
scroll to position [137, 0]
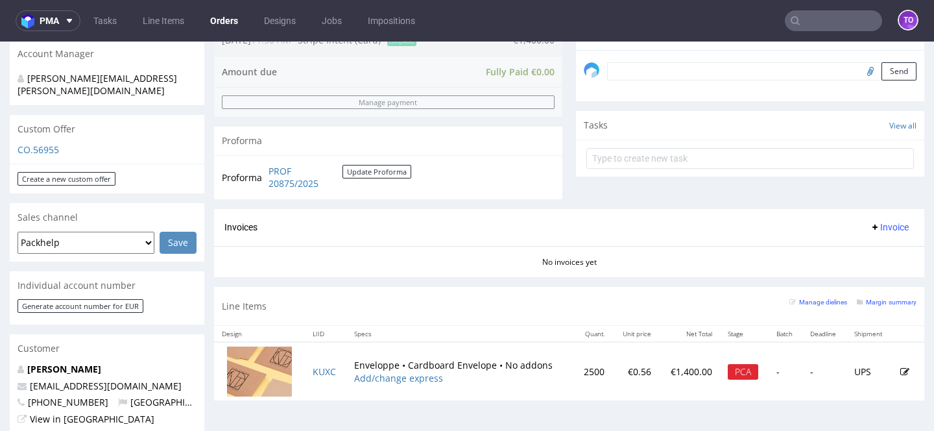
scroll to position [449, 0]
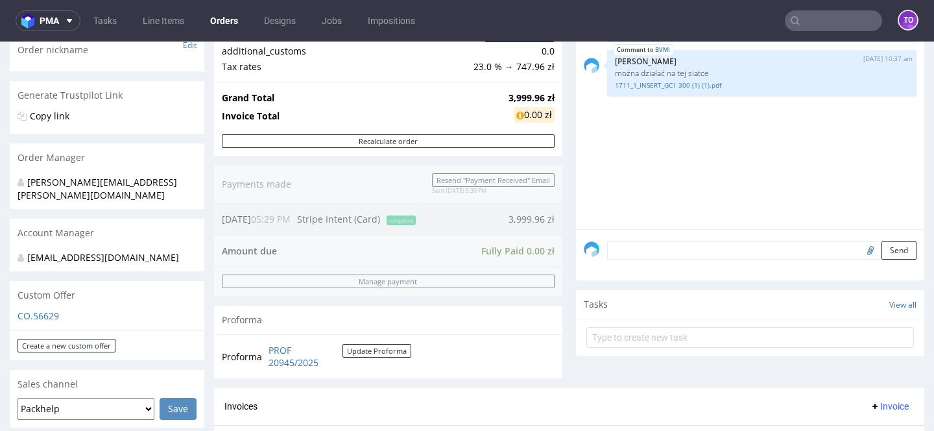
scroll to position [213, 0]
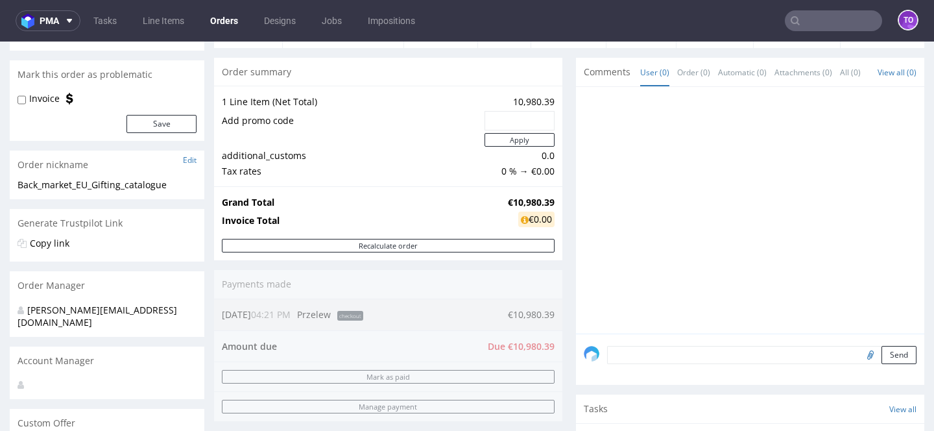
scroll to position [104, 0]
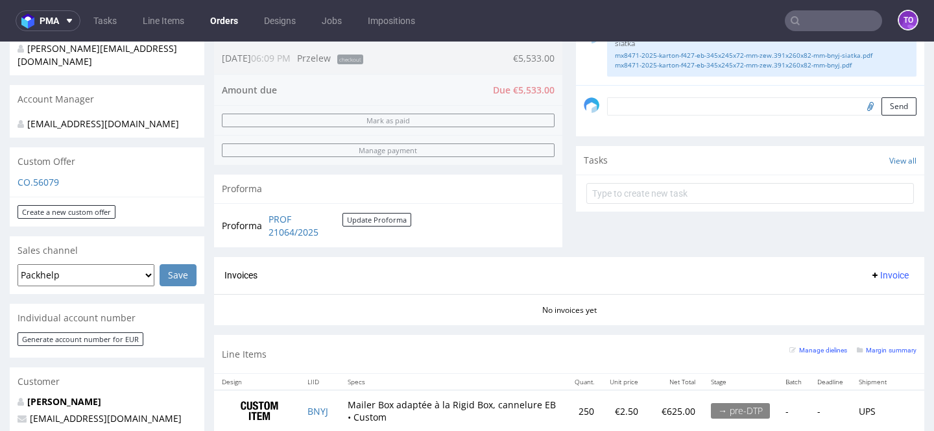
scroll to position [207, 0]
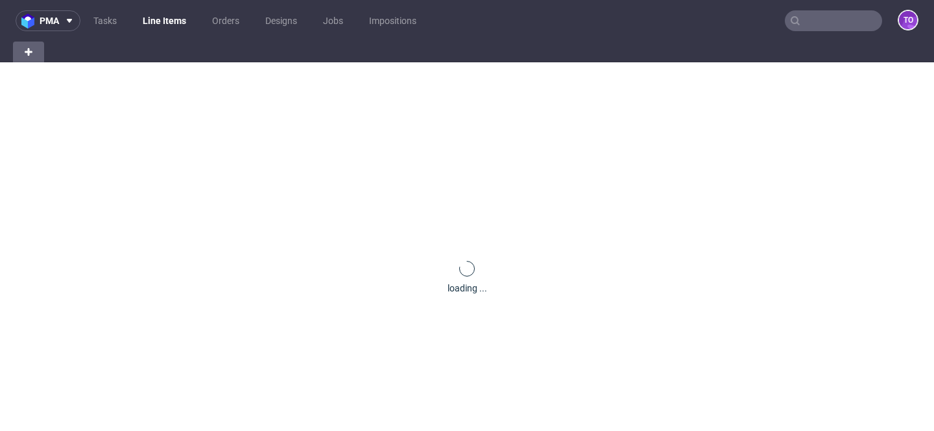
click at [848, 21] on input "text" at bounding box center [833, 20] width 97 height 21
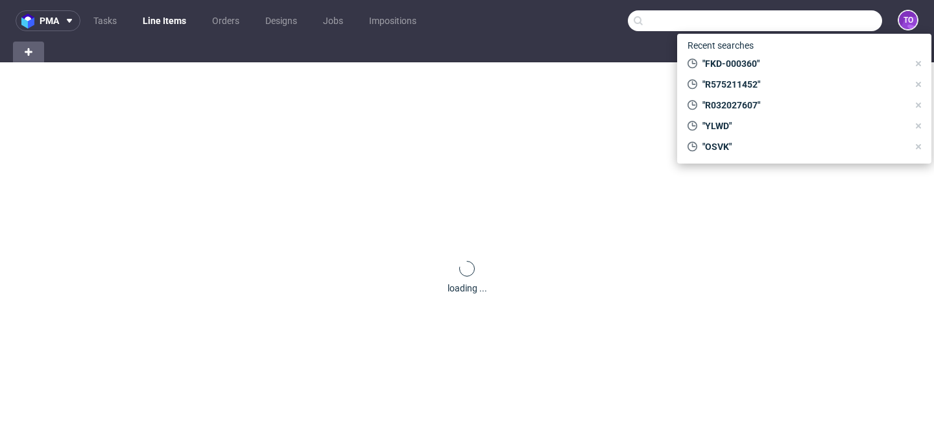
paste input "R533881129"
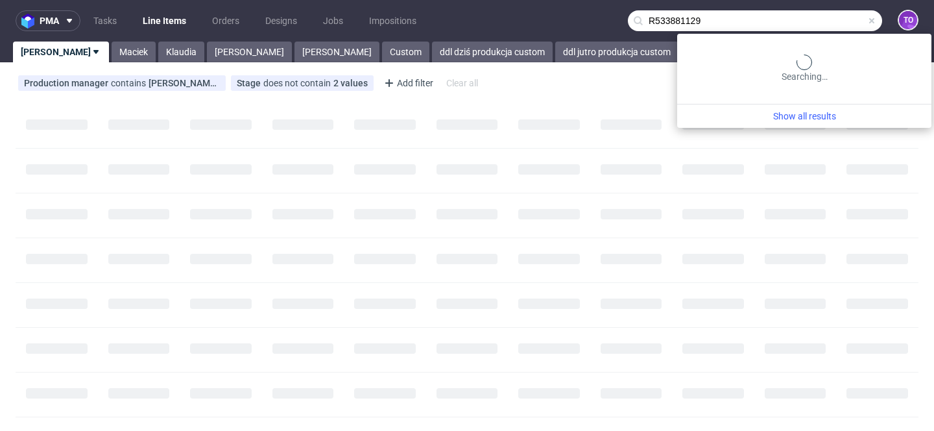
type input "R533881129"
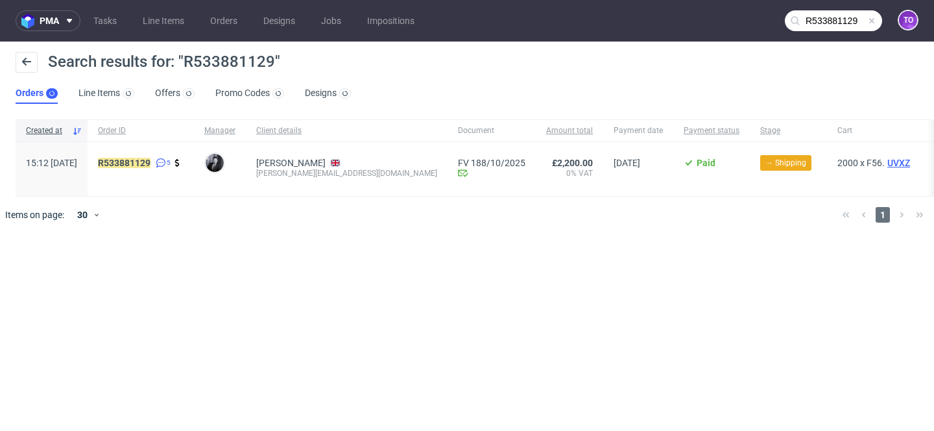
click at [884, 159] on span "UVXZ" at bounding box center [898, 163] width 28 height 10
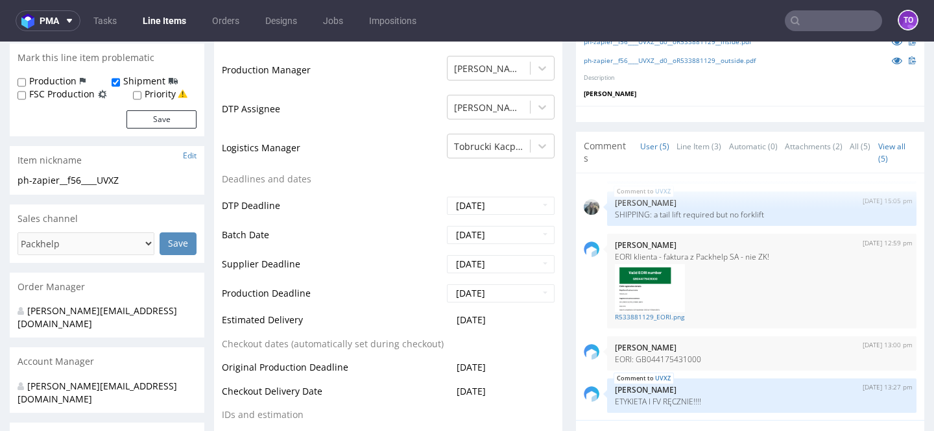
scroll to position [294, 0]
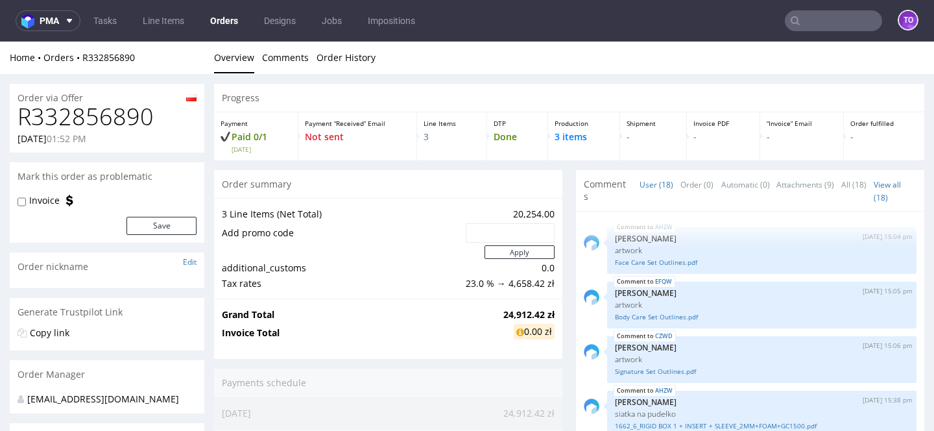
scroll to position [697, 0]
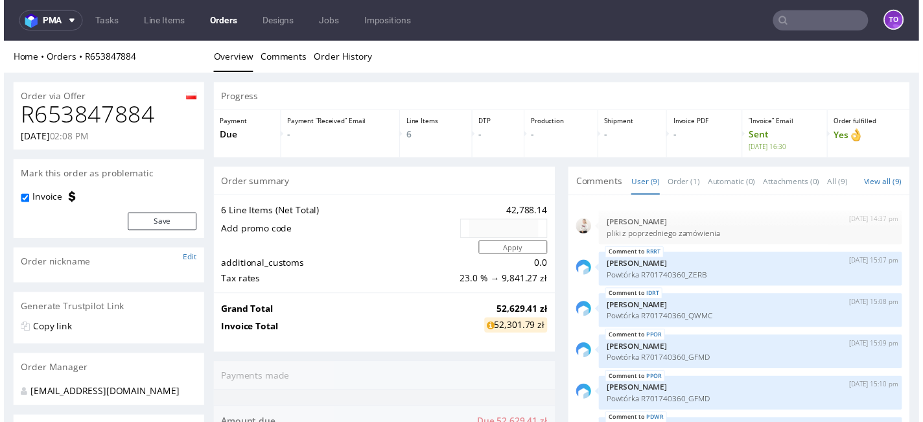
scroll to position [148, 0]
